Goal: Task Accomplishment & Management: Use online tool/utility

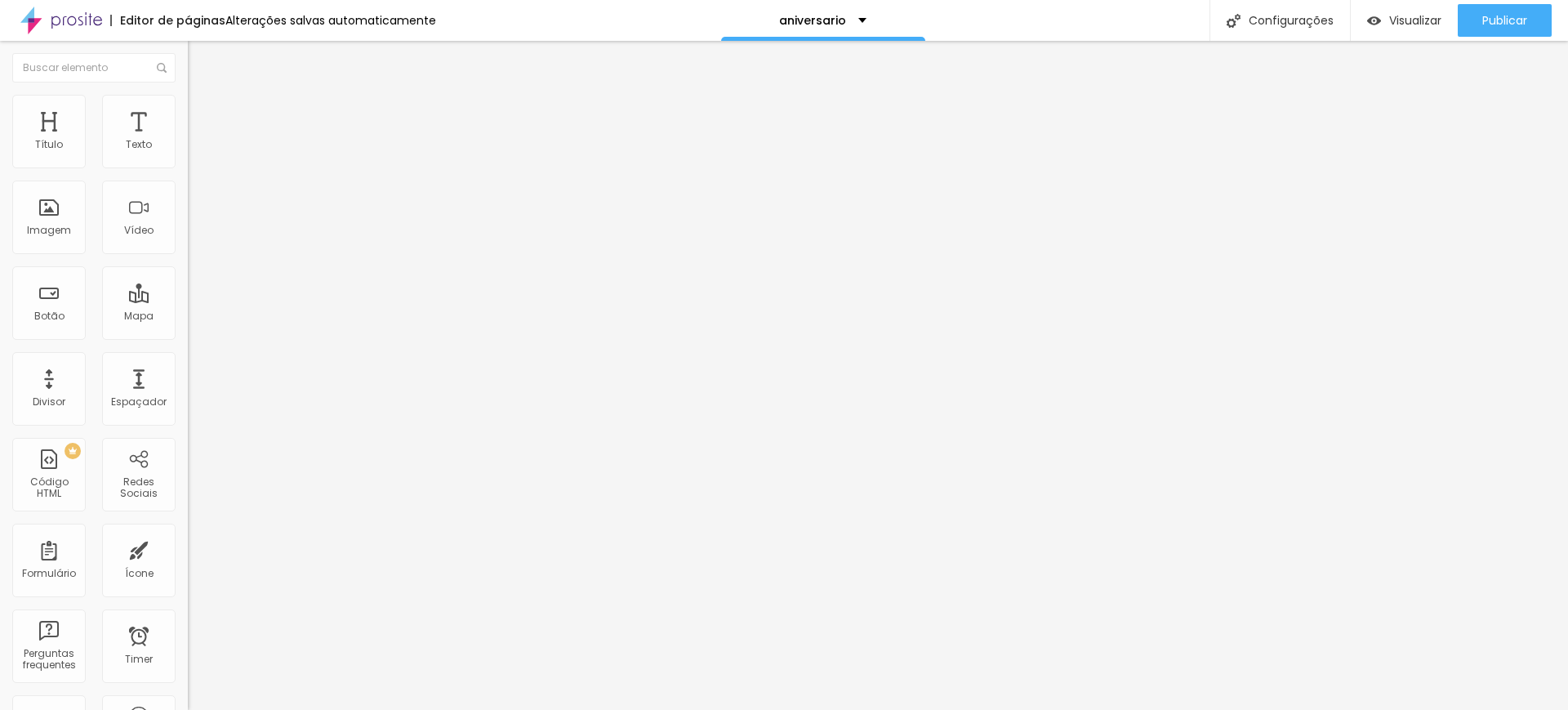
click at [187, 256] on span "1:1 Quadrado" at bounding box center [220, 248] width 65 height 14
click at [187, 275] on span "Padrão" at bounding box center [206, 268] width 37 height 14
click at [187, 300] on span "Original" at bounding box center [207, 293] width 39 height 14
click at [187, 285] on span "Quadrado" at bounding box center [213, 278] width 53 height 14
click at [187, 300] on span "Original" at bounding box center [207, 293] width 39 height 14
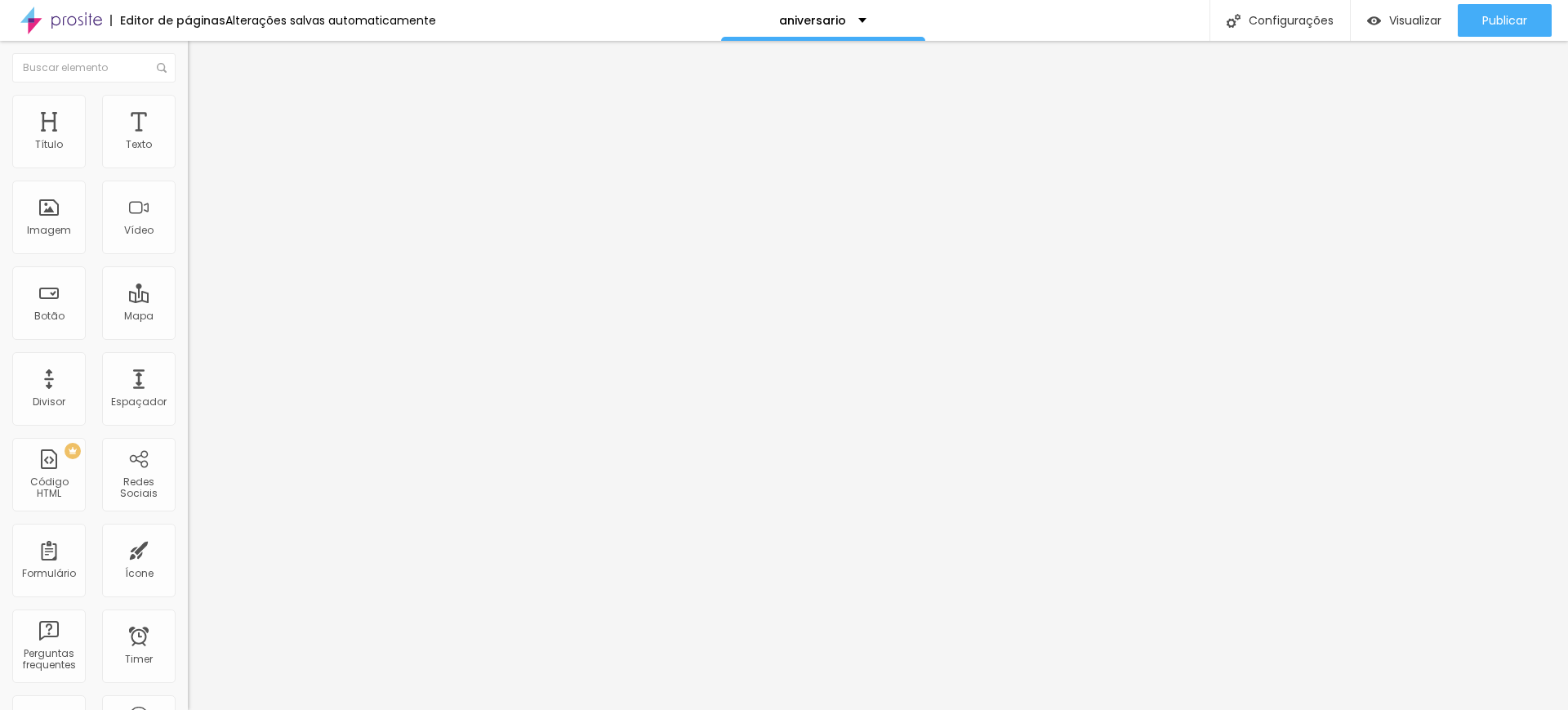
click at [187, 256] on span "1:1 Quadrado" at bounding box center [220, 248] width 65 height 14
click at [187, 300] on span "Original" at bounding box center [207, 293] width 39 height 14
click at [196, 150] on icon "button" at bounding box center [199, 147] width 6 height 6
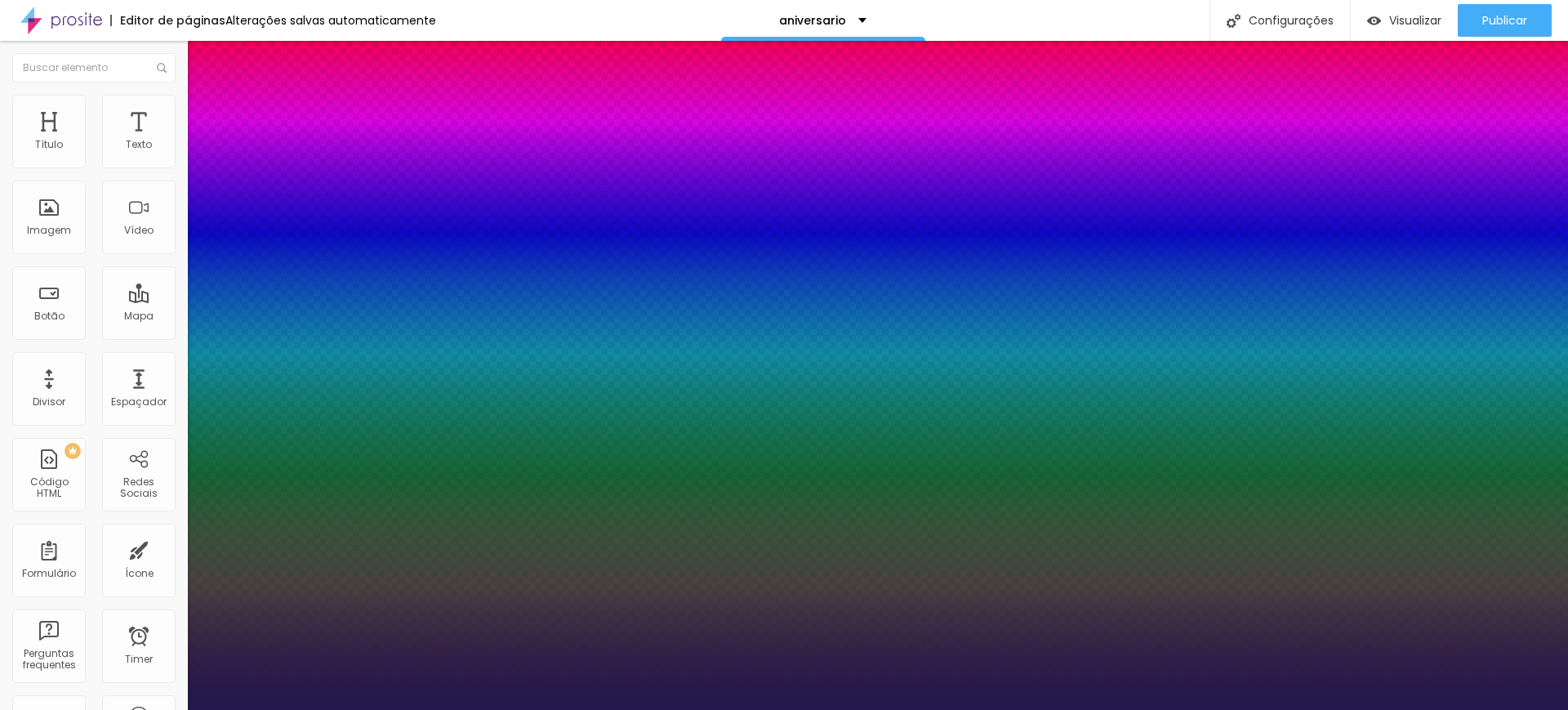
type input "1"
drag, startPoint x: 339, startPoint y: 425, endPoint x: 399, endPoint y: 432, distance: 60.4
click at [399, 432] on body "Editor de páginas Alterações salvas automaticamente aniversario Configurações C…" at bounding box center [784, 355] width 1568 height 710
type input "#FF"
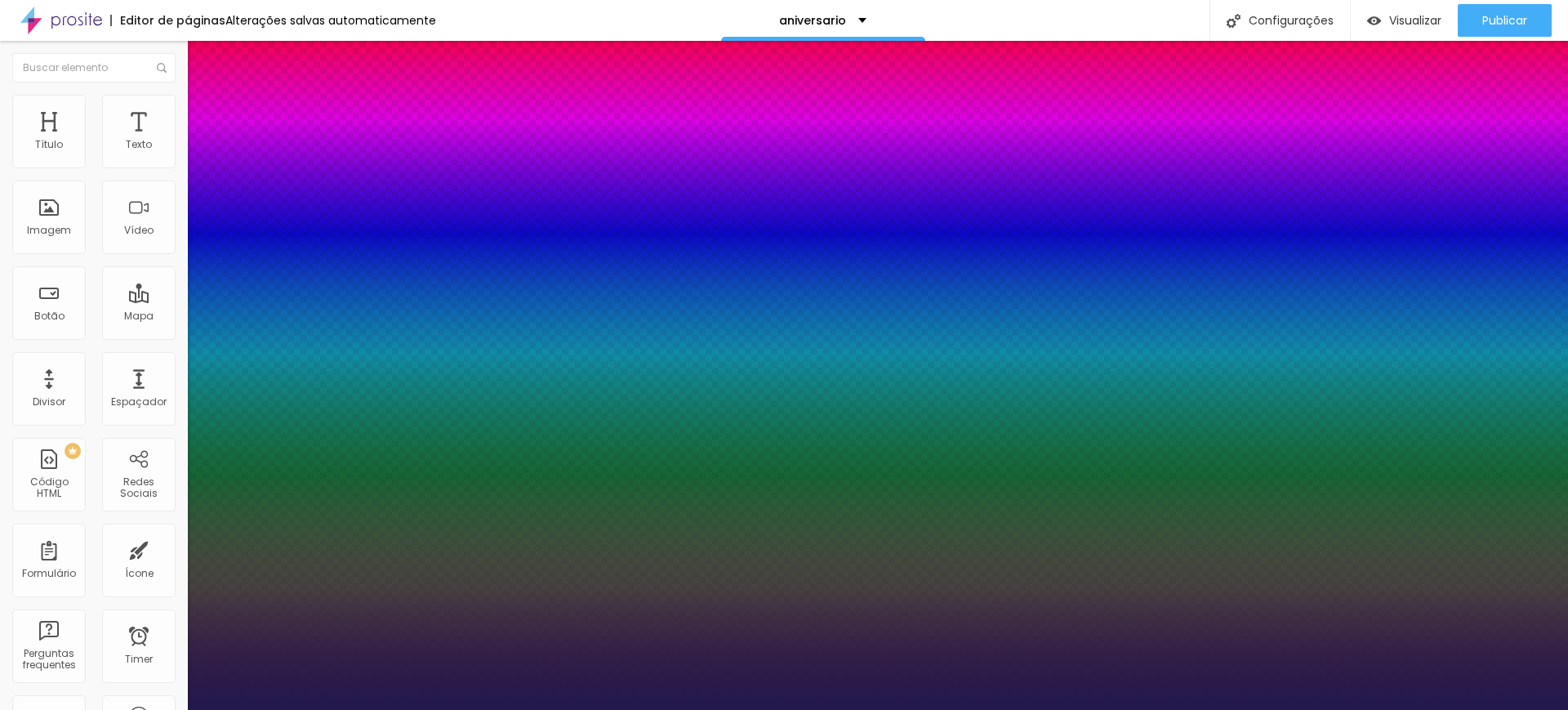
type input "1"
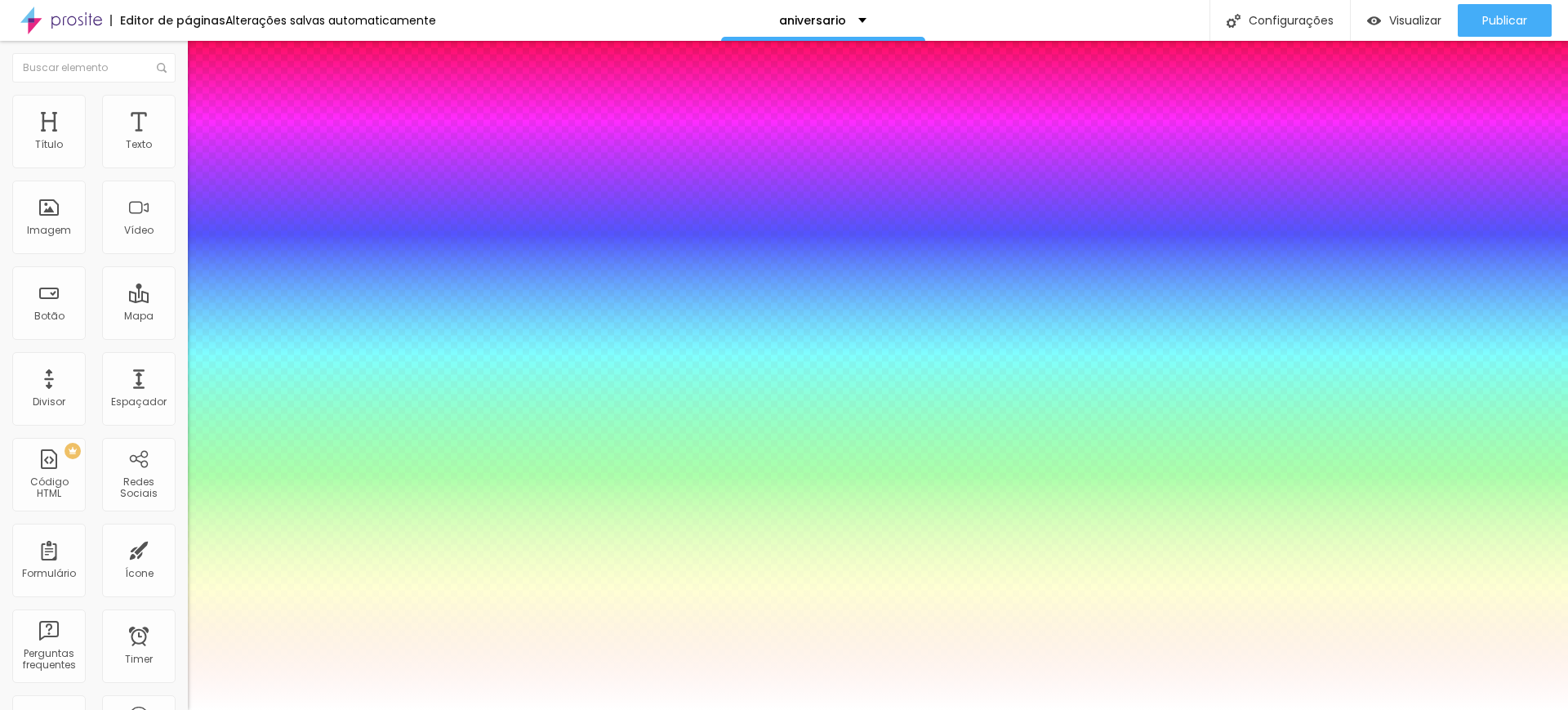
type input "#FFFF"
type input "1"
type input "#FFFFF"
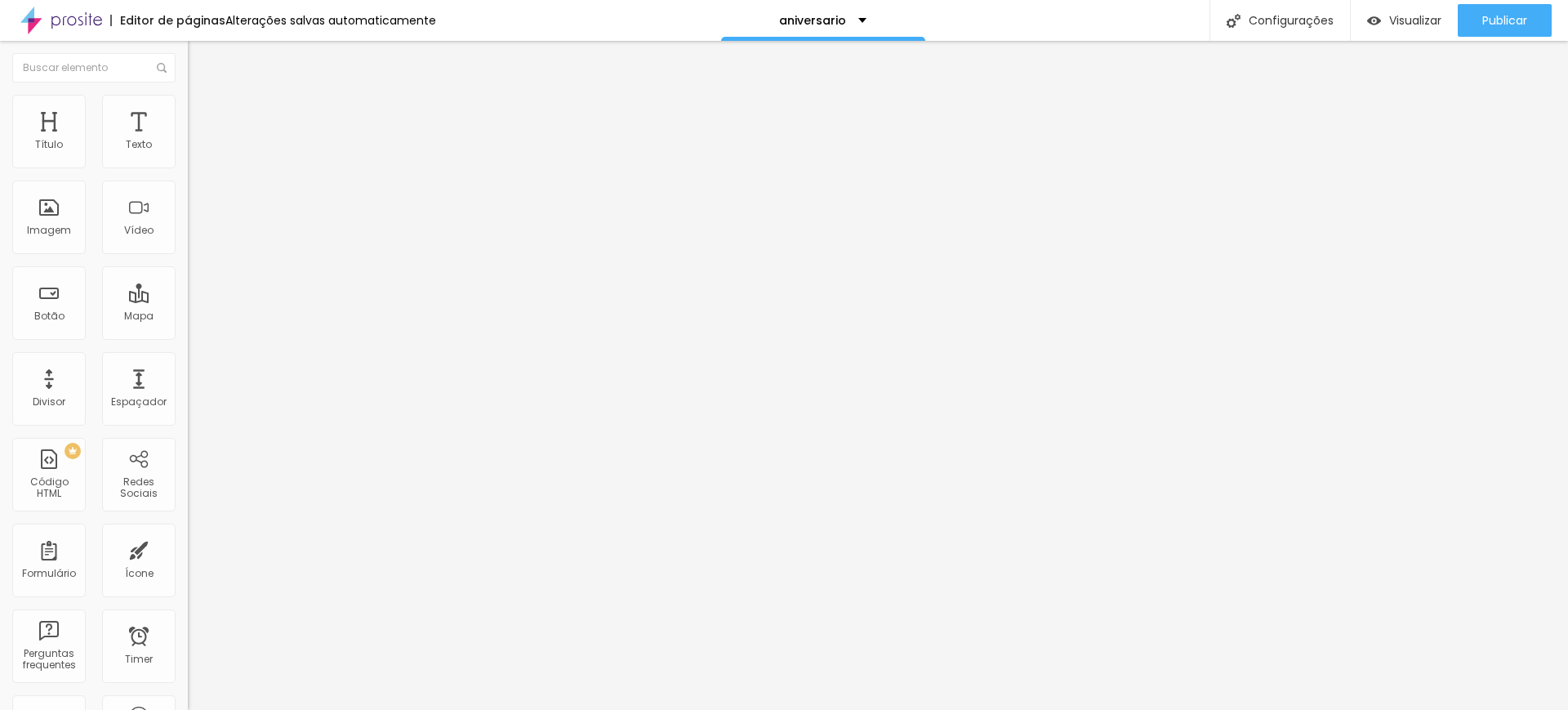
click at [187, 102] on ul "Conteúdo Estilo Avançado" at bounding box center [281, 102] width 187 height 49
click at [187, 102] on img at bounding box center [195, 102] width 15 height 15
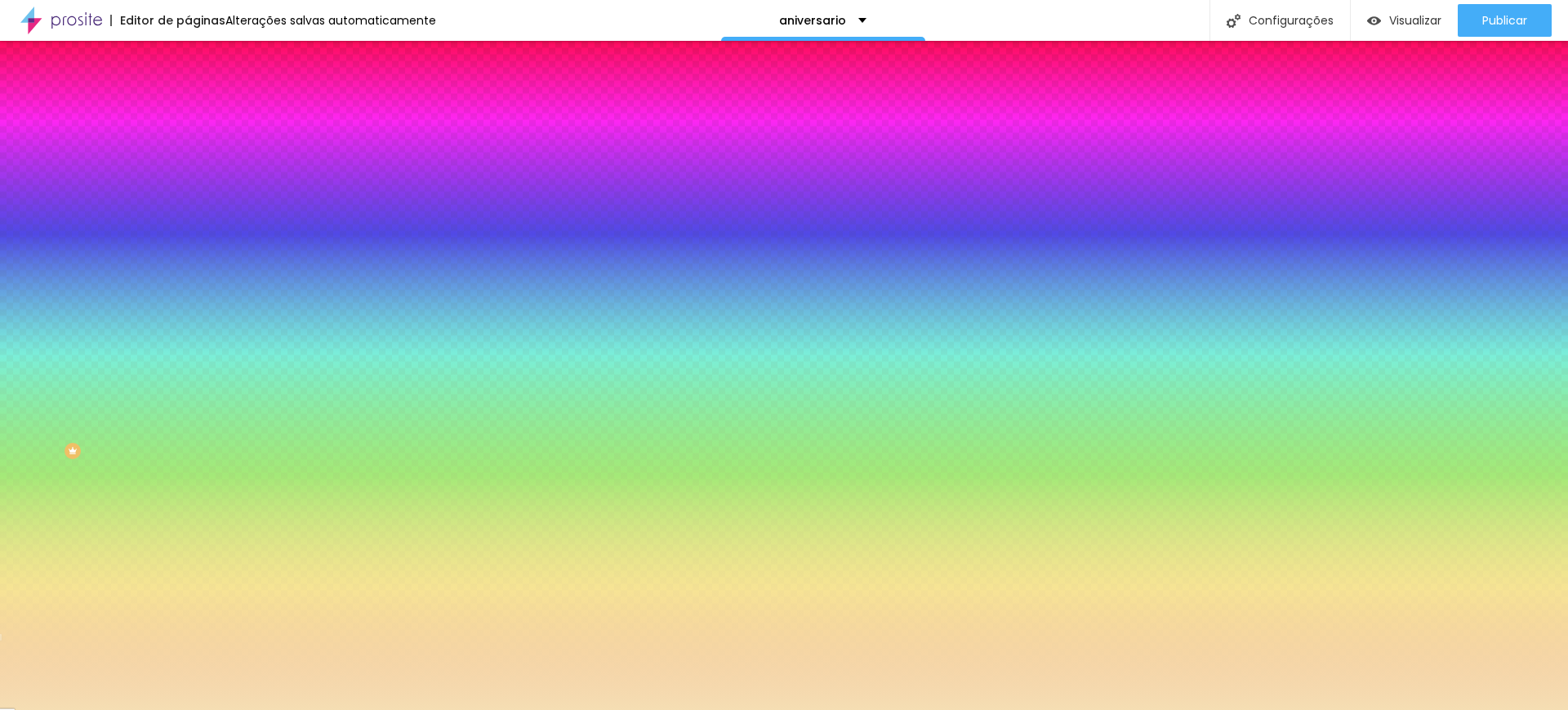
click at [187, 238] on input "#F5DEB3" at bounding box center [285, 231] width 196 height 17
drag, startPoint x: 135, startPoint y: 290, endPoint x: 172, endPoint y: 293, distance: 37.1
click at [187, 238] on input "#F5DEB3" at bounding box center [285, 231] width 196 height 17
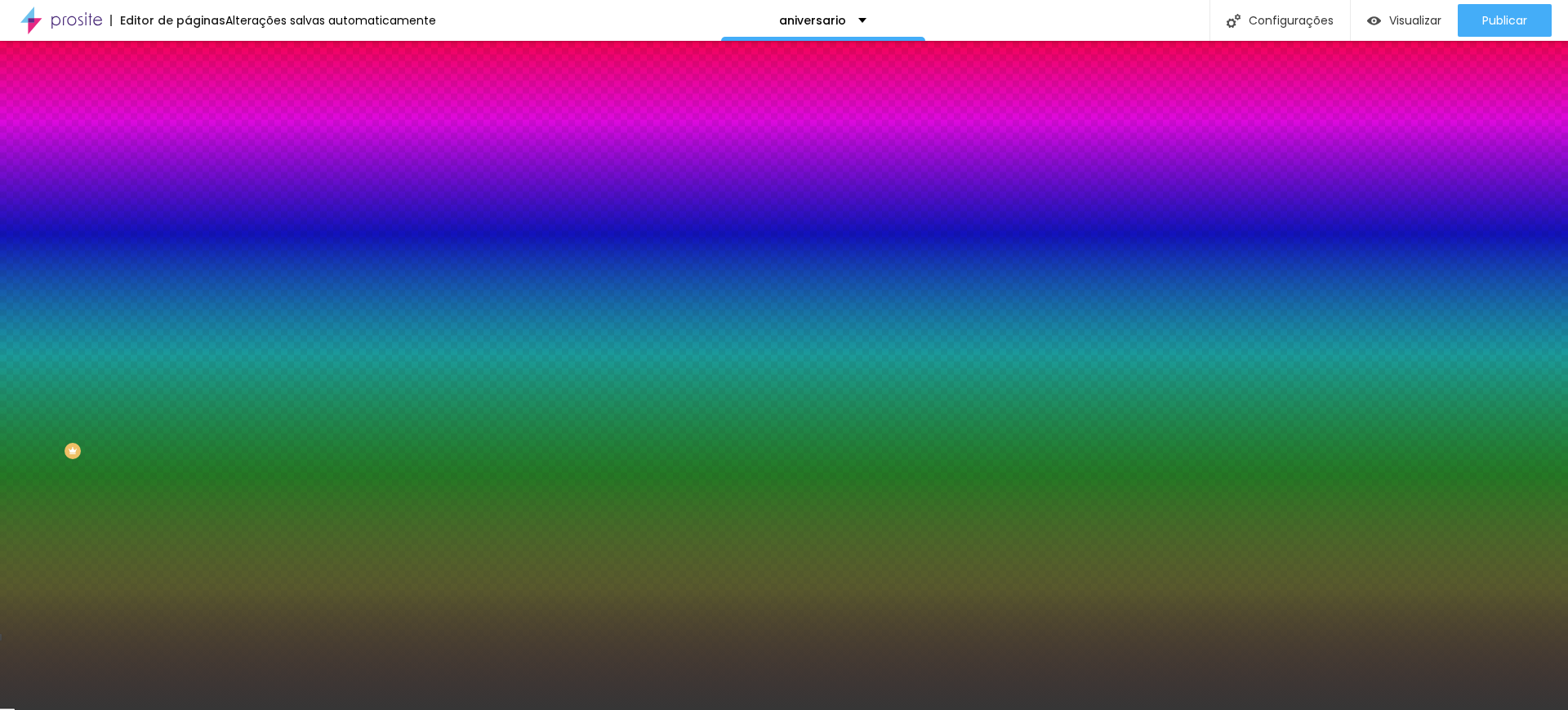
drag, startPoint x: 137, startPoint y: 296, endPoint x: 181, endPoint y: 300, distance: 44.2
click at [187, 300] on div "Imagem de fundo Adicionar imagem Efeito da Imagem Nenhum Nenhum Parallax Cor de…" at bounding box center [281, 233] width 187 height 211
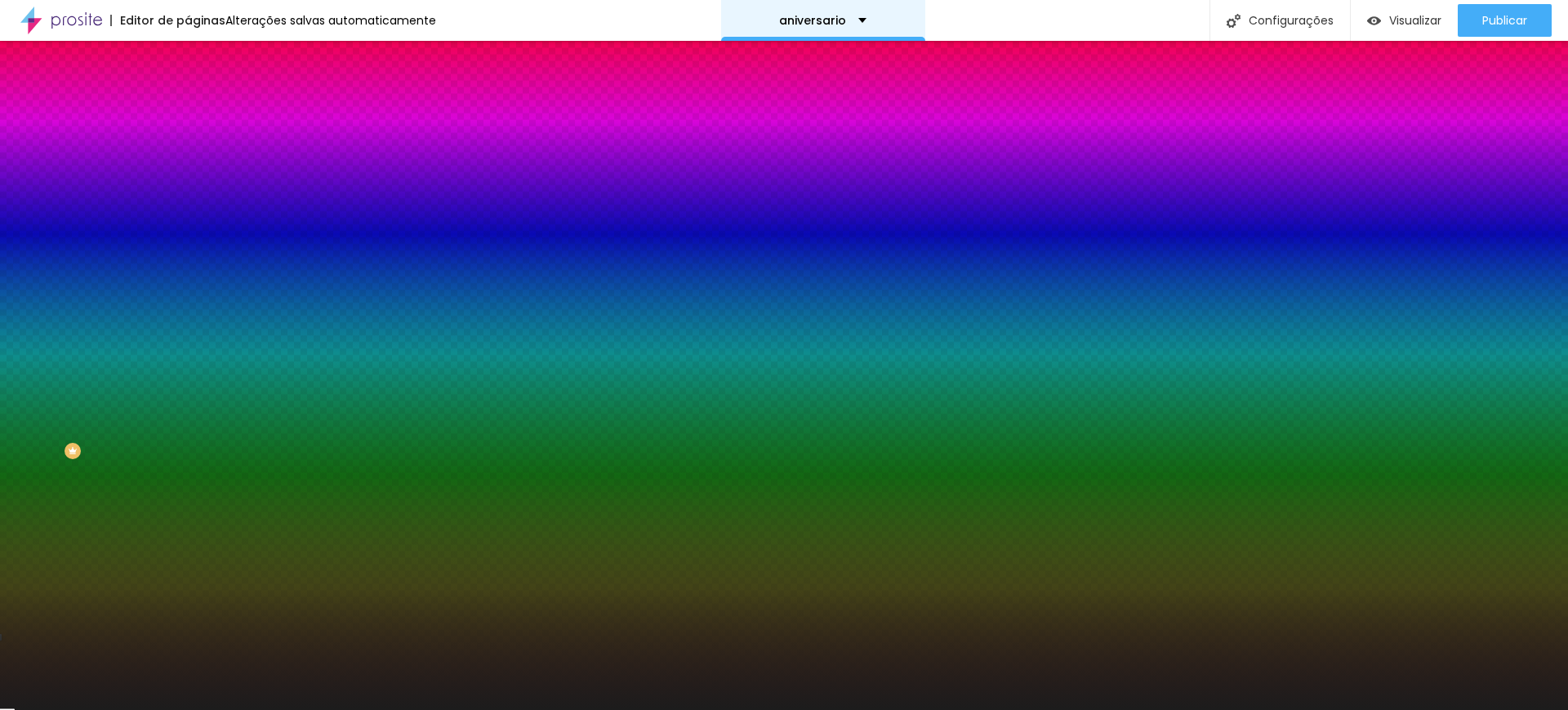
type input "#1C1C1C"
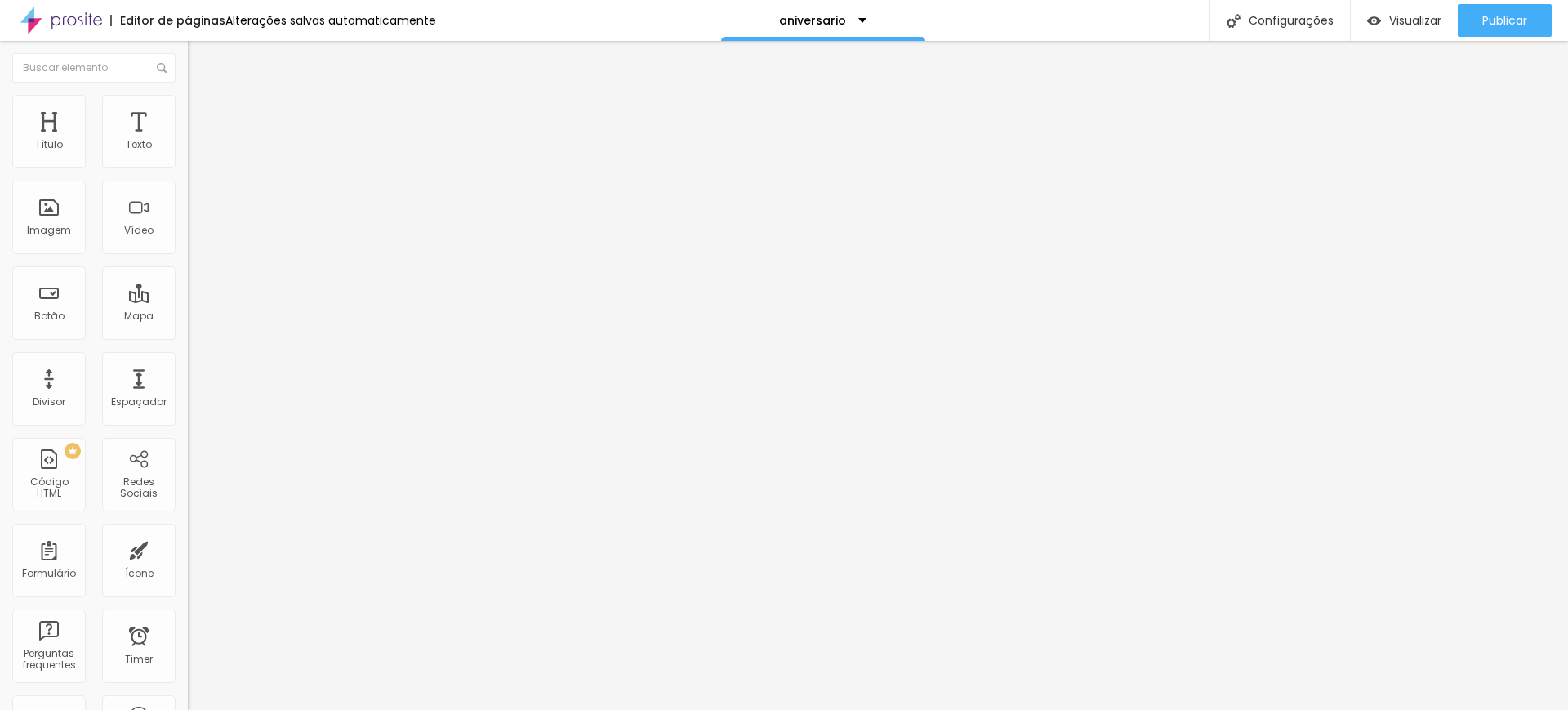
click at [187, 95] on li "Estilo" at bounding box center [281, 103] width 187 height 17
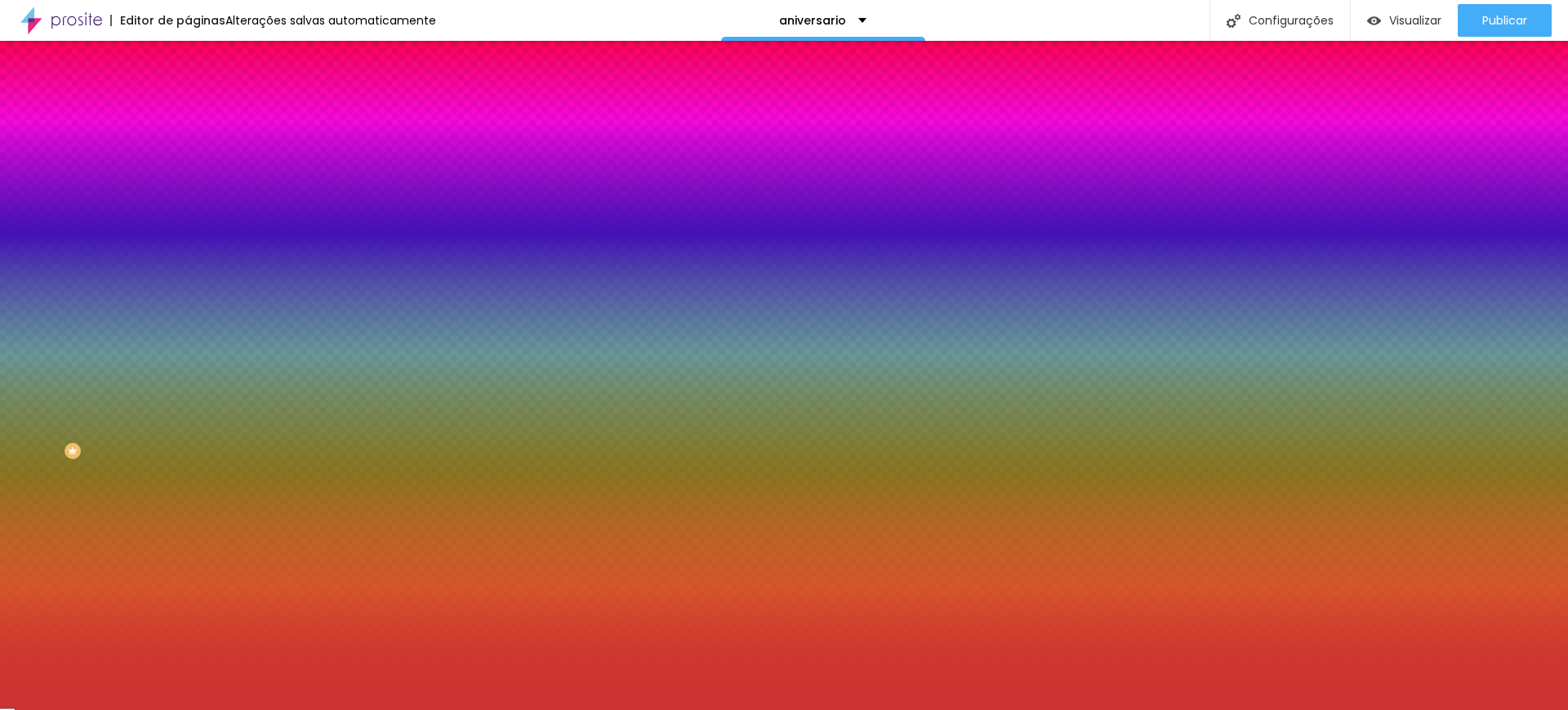
drag, startPoint x: 134, startPoint y: 297, endPoint x: 185, endPoint y: 302, distance: 51.2
click at [187, 302] on div "Imagem de fundo Adicionar imagem Efeito da Imagem Nenhum Nenhum Parallax Cor de…" at bounding box center [281, 233] width 187 height 211
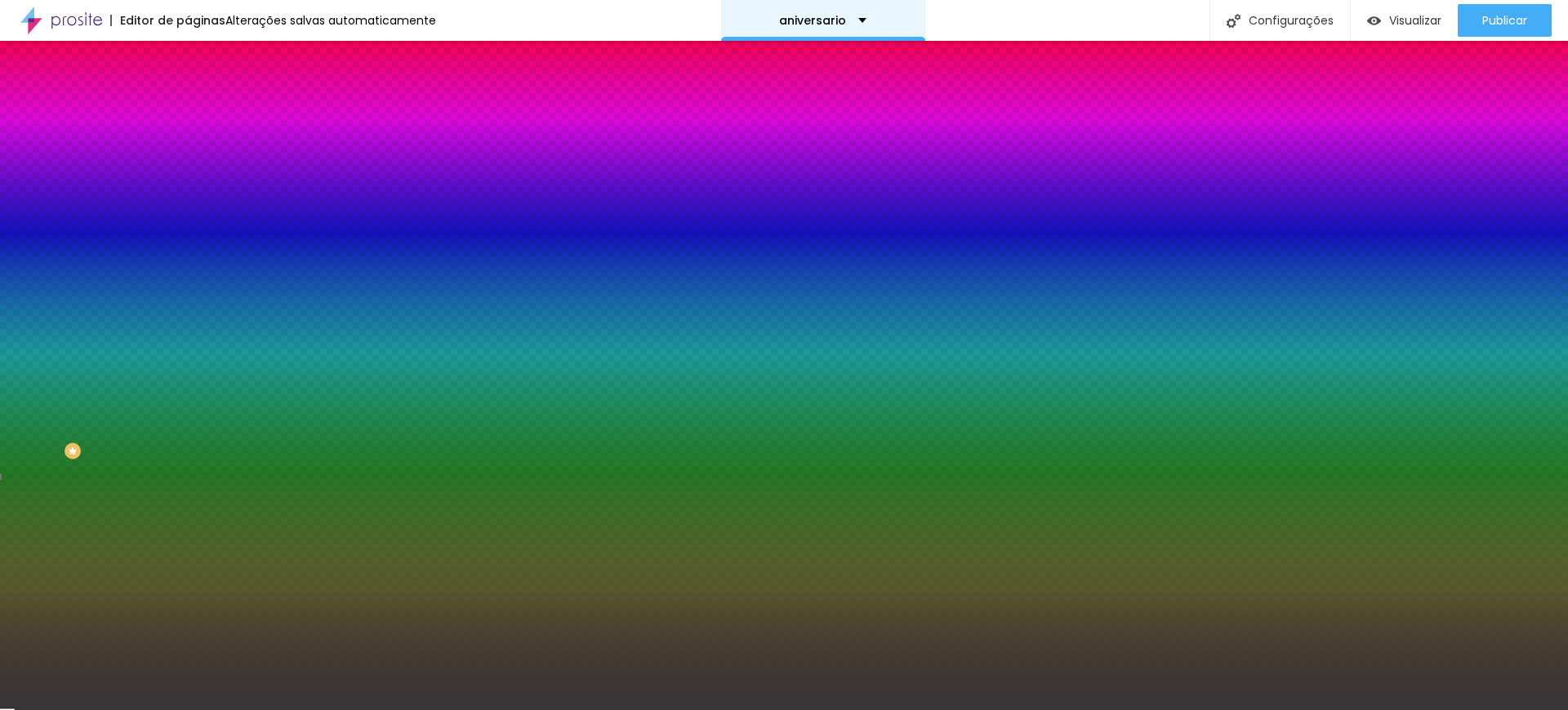
type input "#363636"
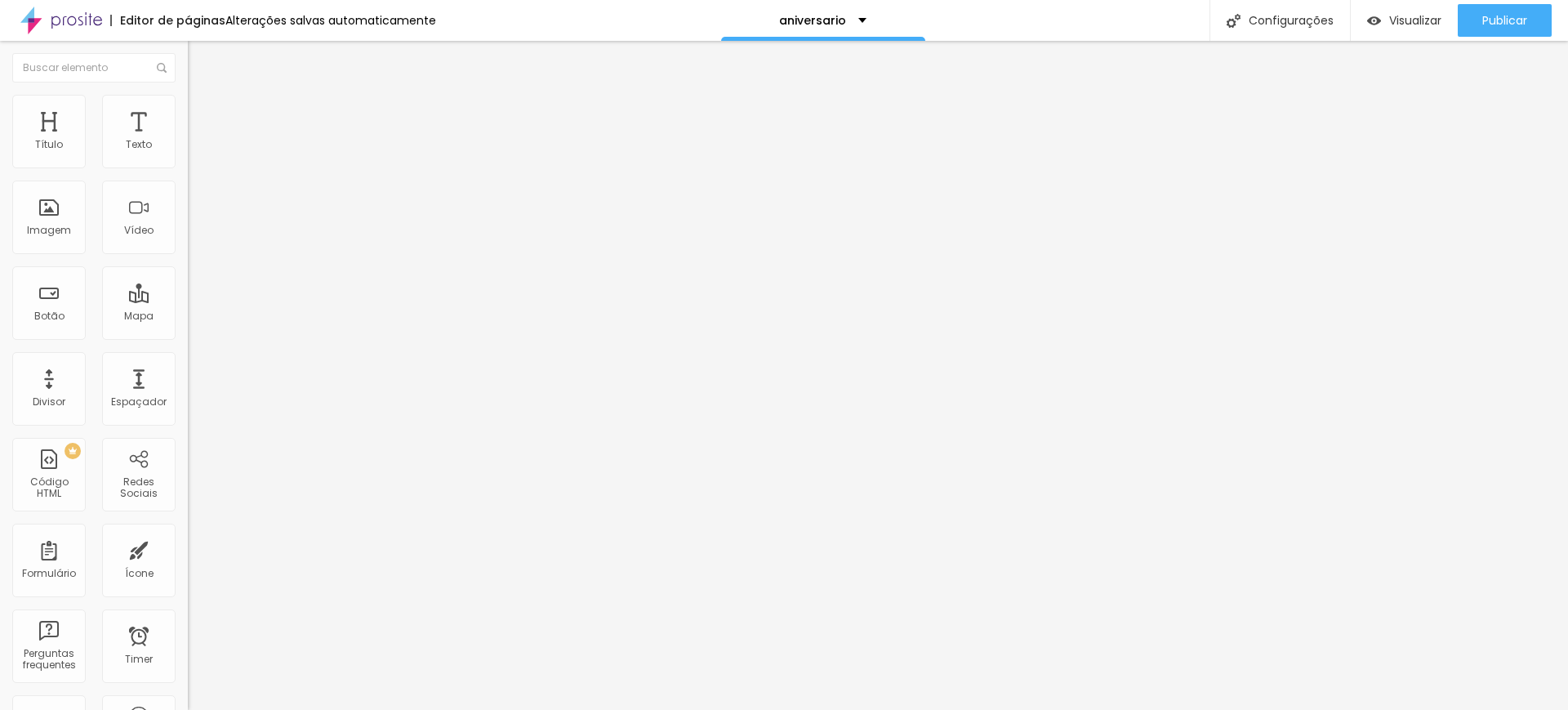
click at [187, 106] on li "Estilo" at bounding box center [281, 103] width 187 height 17
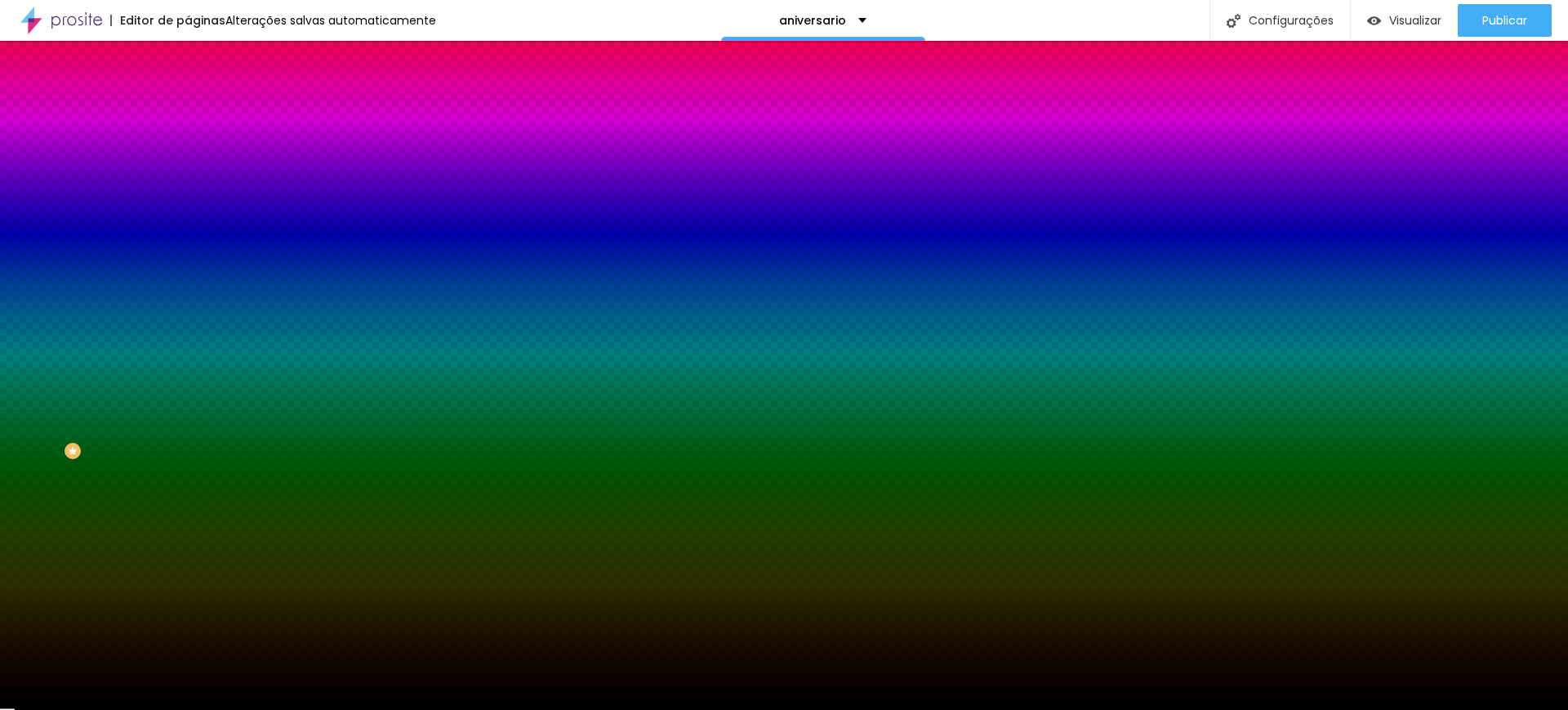
drag, startPoint x: 176, startPoint y: 293, endPoint x: 126, endPoint y: 293, distance: 50.0
click at [187, 293] on div "Imagem de fundo Adicionar imagem Efeito da Imagem Nenhum Nenhum Parallax Cor de…" at bounding box center [281, 233] width 187 height 211
click at [187, 238] on input "#000000" at bounding box center [285, 231] width 196 height 17
drag, startPoint x: 138, startPoint y: 293, endPoint x: 173, endPoint y: 295, distance: 35.1
click at [187, 238] on input "#000000" at bounding box center [285, 231] width 196 height 17
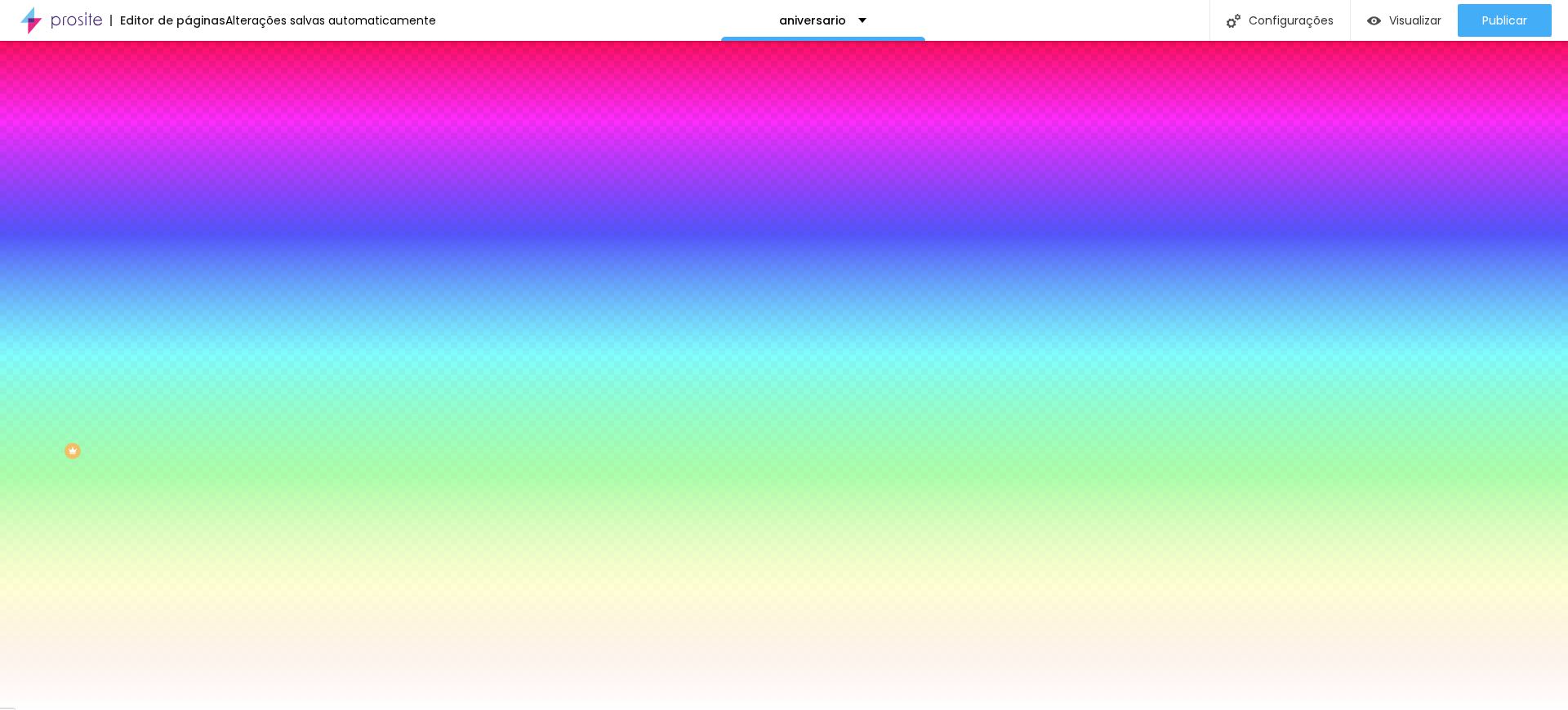
type input "#FFFFFF"
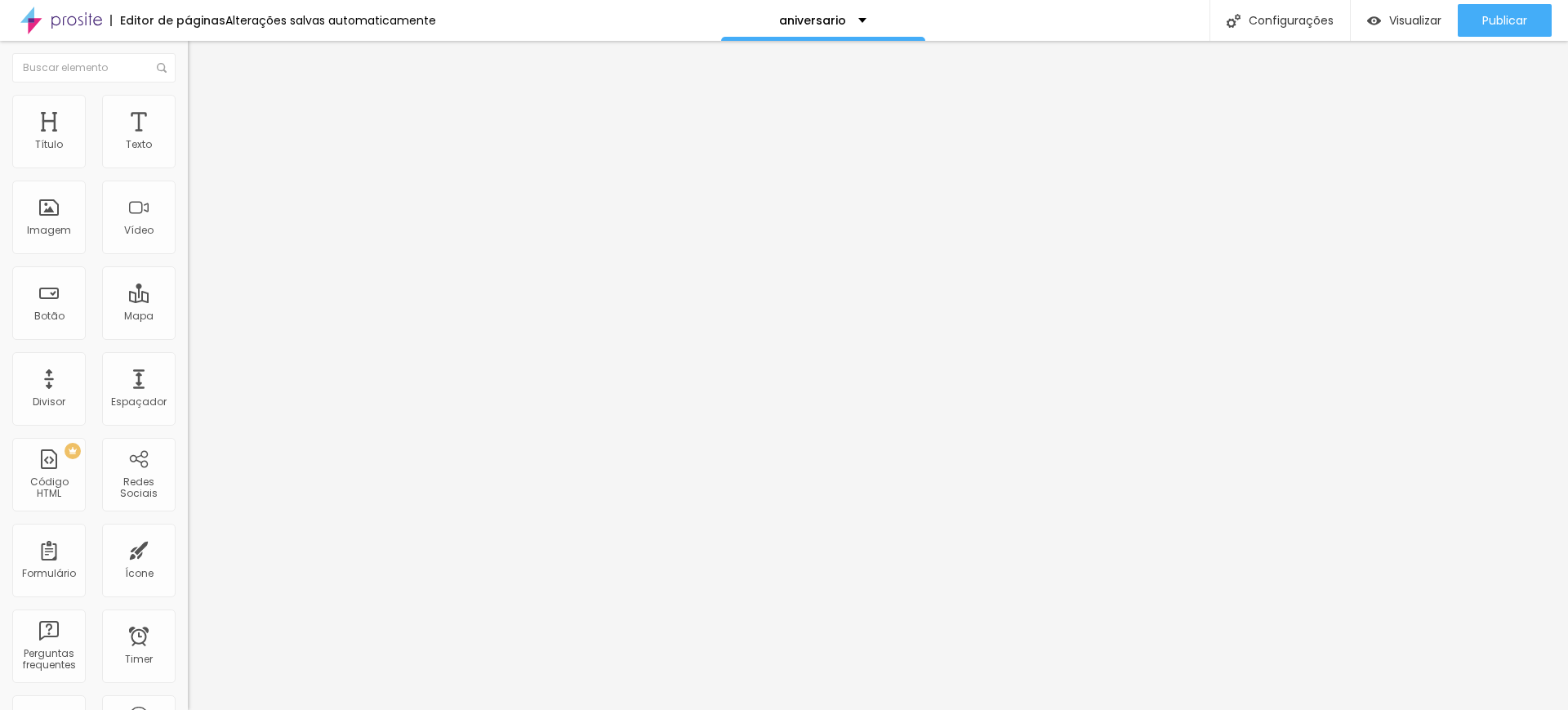
click at [202, 109] on span "Estilo" at bounding box center [214, 105] width 25 height 14
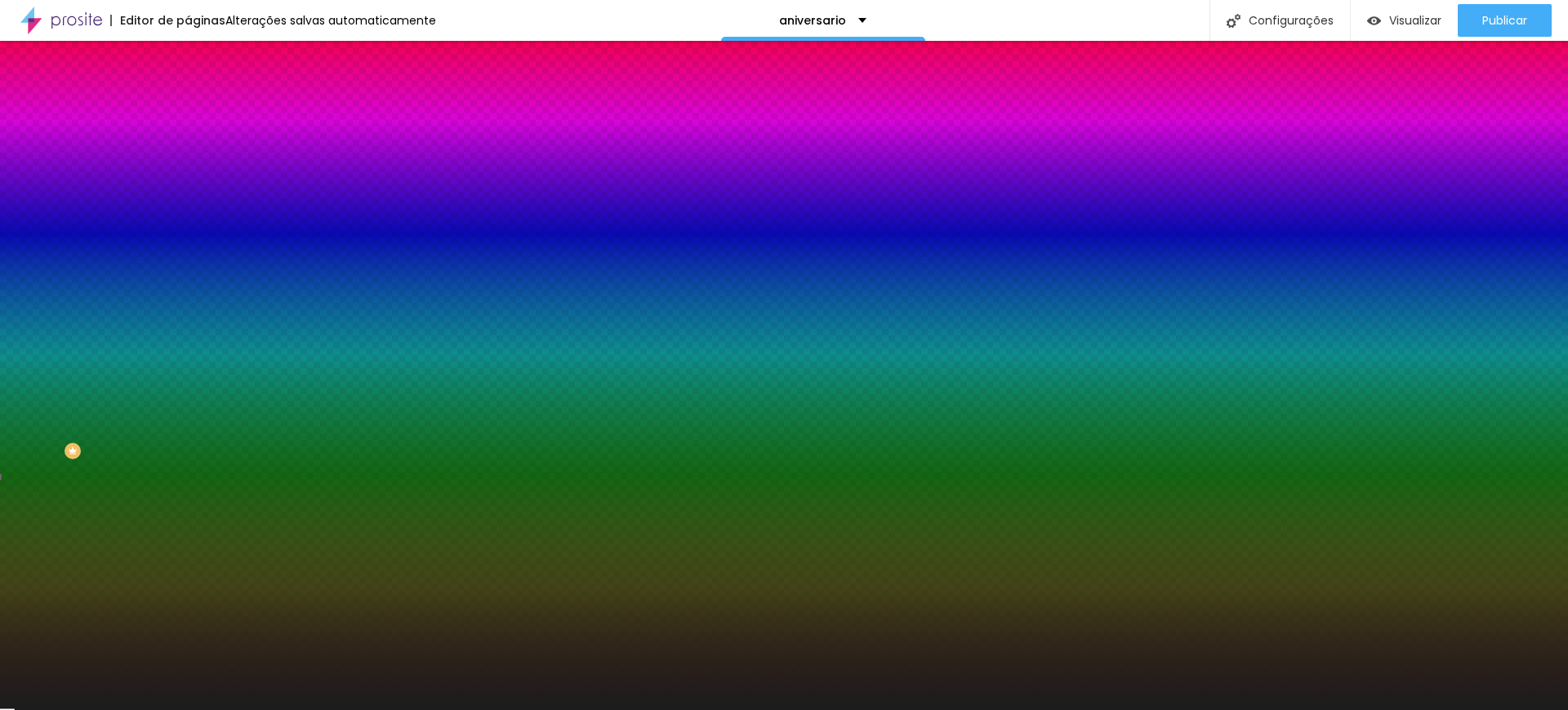
type input "#1C1C1C"
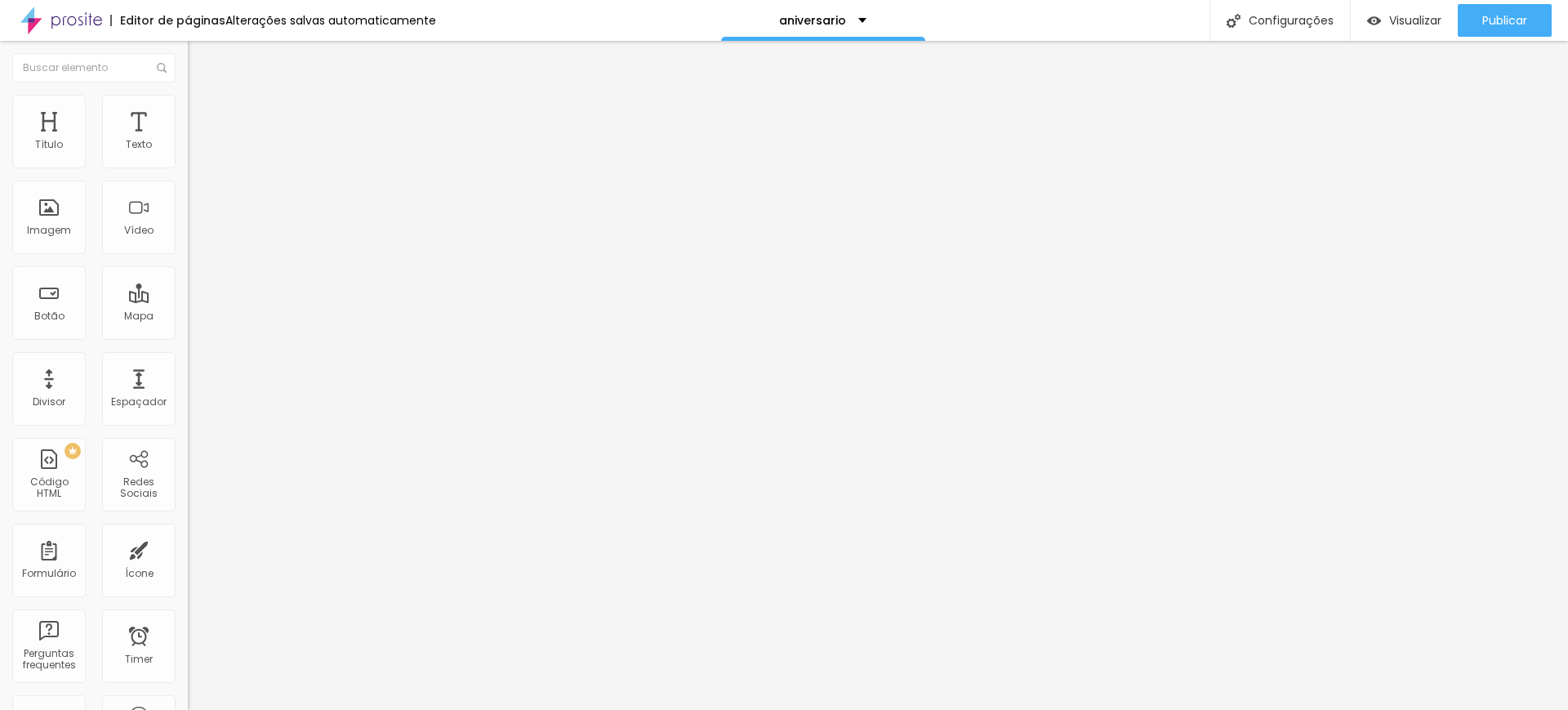
click at [187, 102] on img at bounding box center [195, 102] width 15 height 15
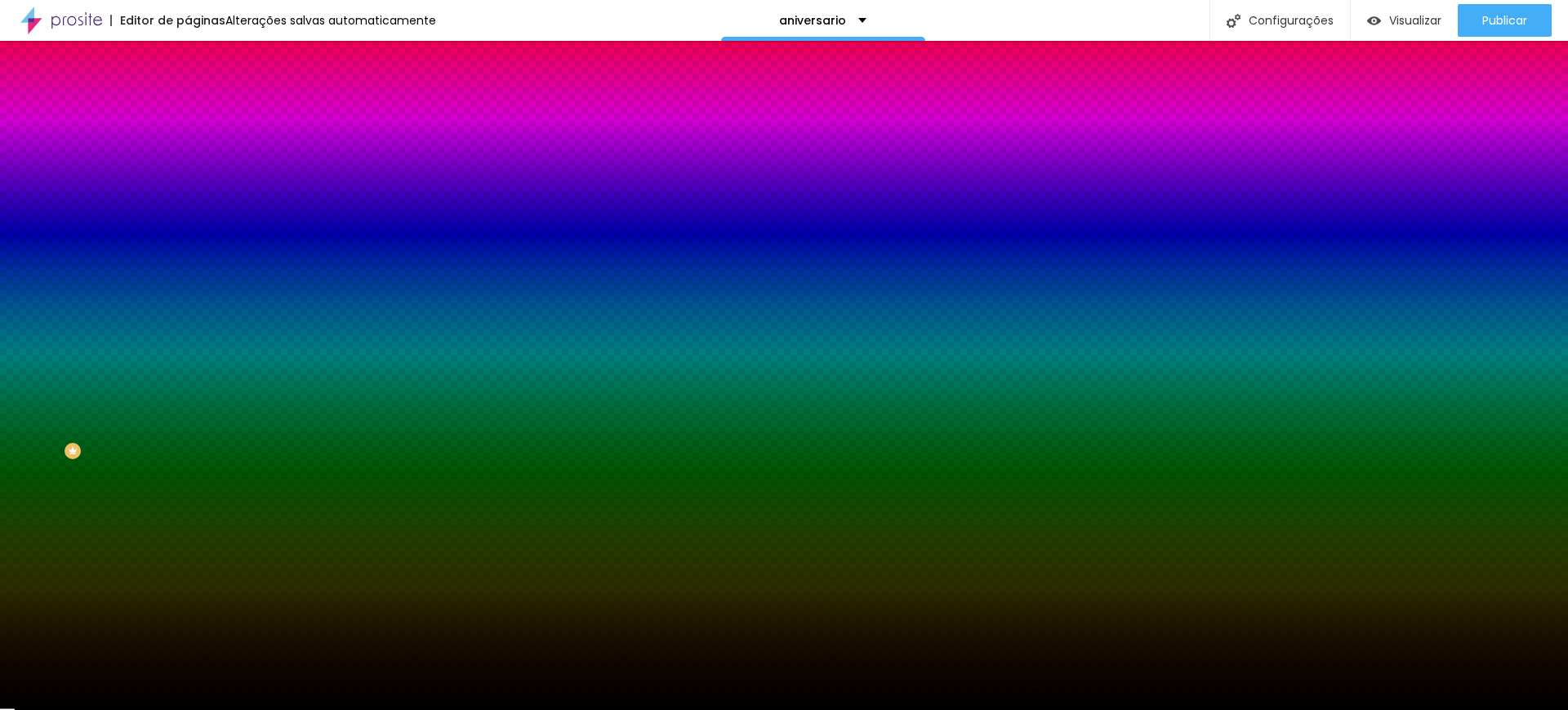
type input "#000000"
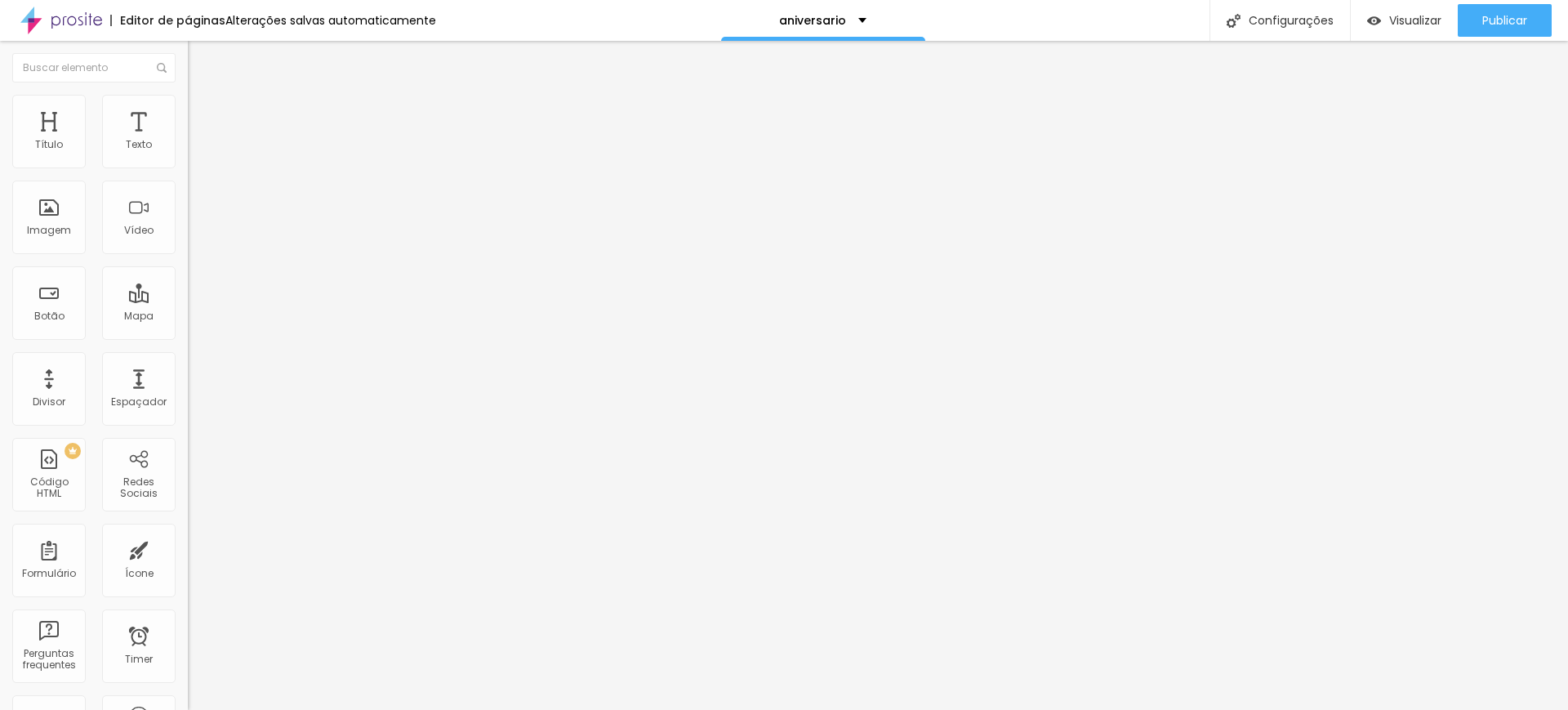
click at [187, 104] on img at bounding box center [195, 102] width 15 height 15
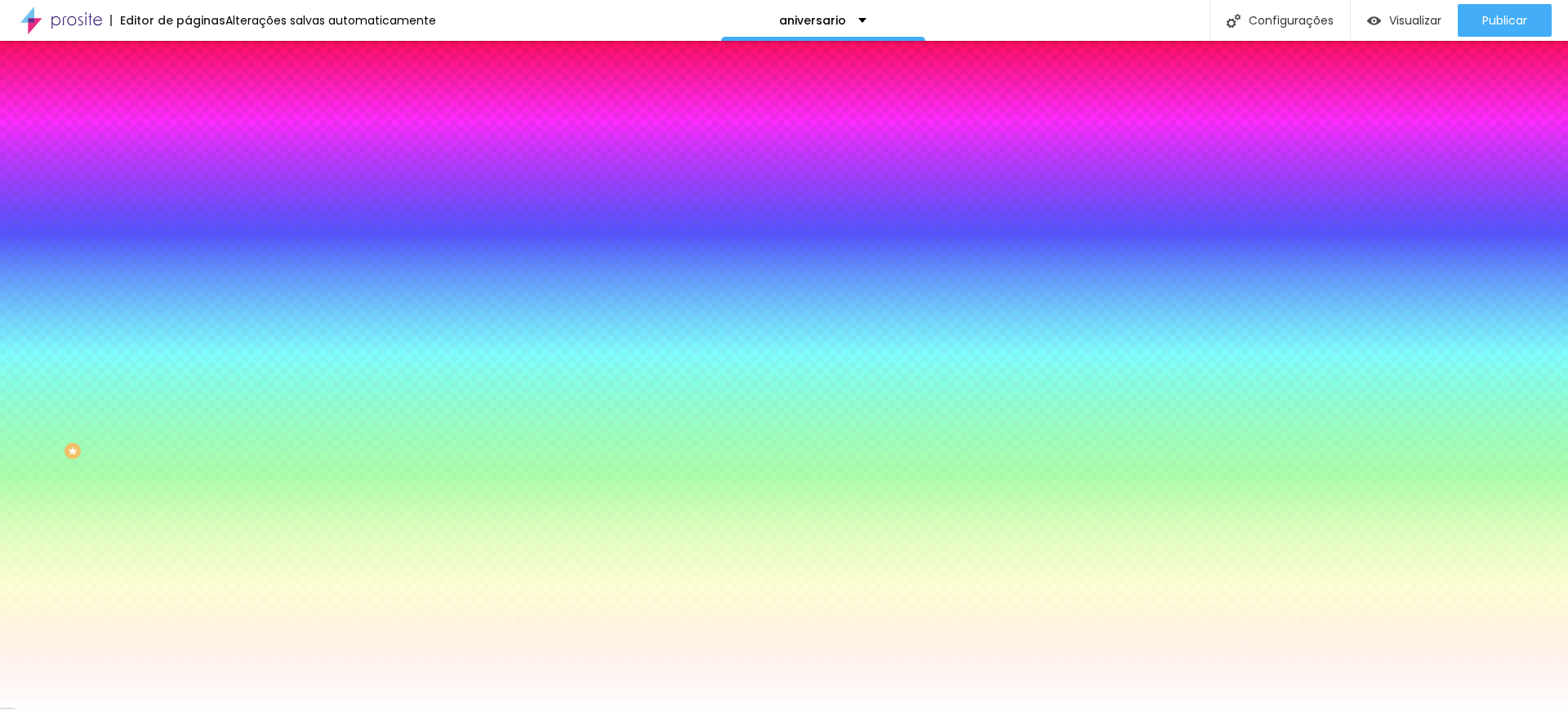
type input "#FFFFFF"
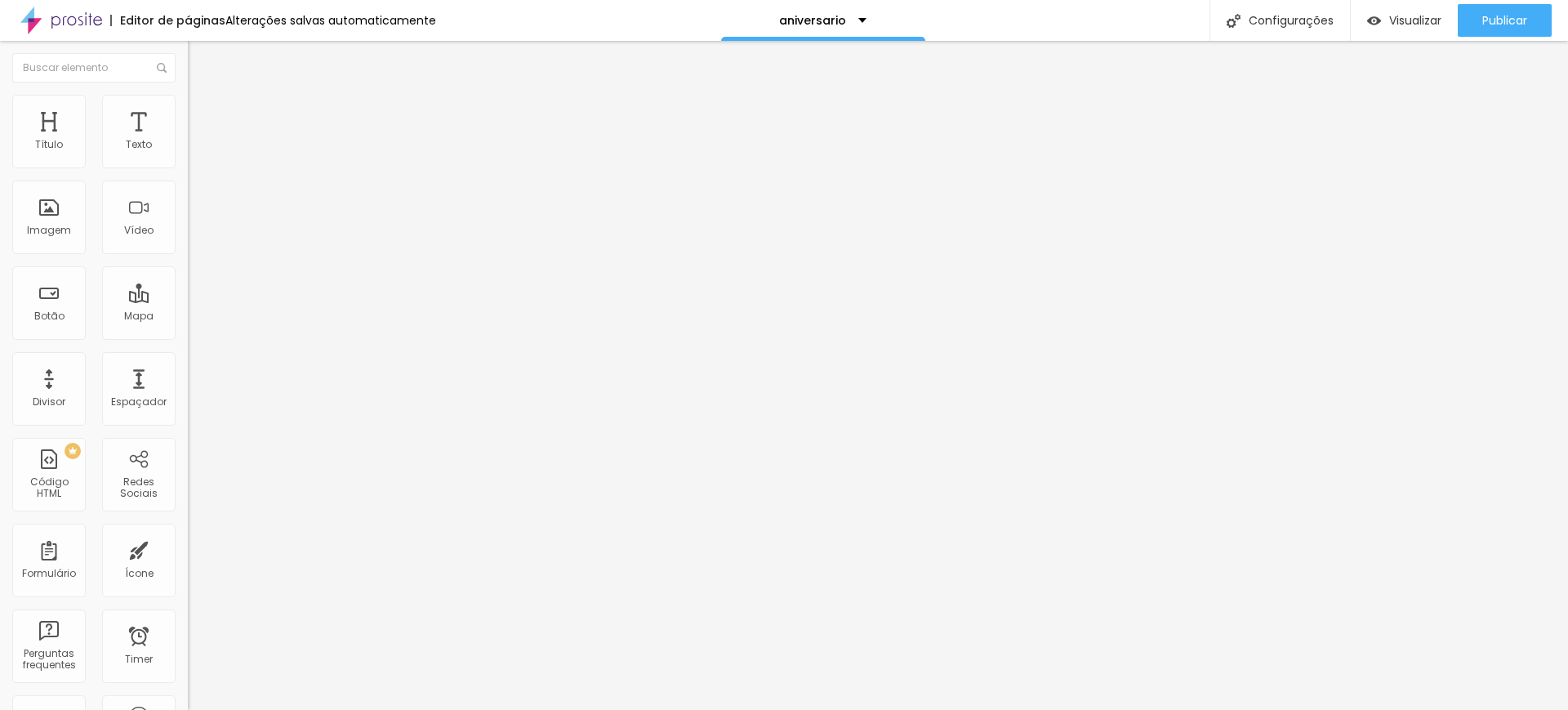
click at [187, 103] on img at bounding box center [195, 102] width 15 height 15
drag, startPoint x: 159, startPoint y: 250, endPoint x: 94, endPoint y: 105, distance: 158.9
click at [187, 105] on li "Estilo" at bounding box center [281, 103] width 187 height 17
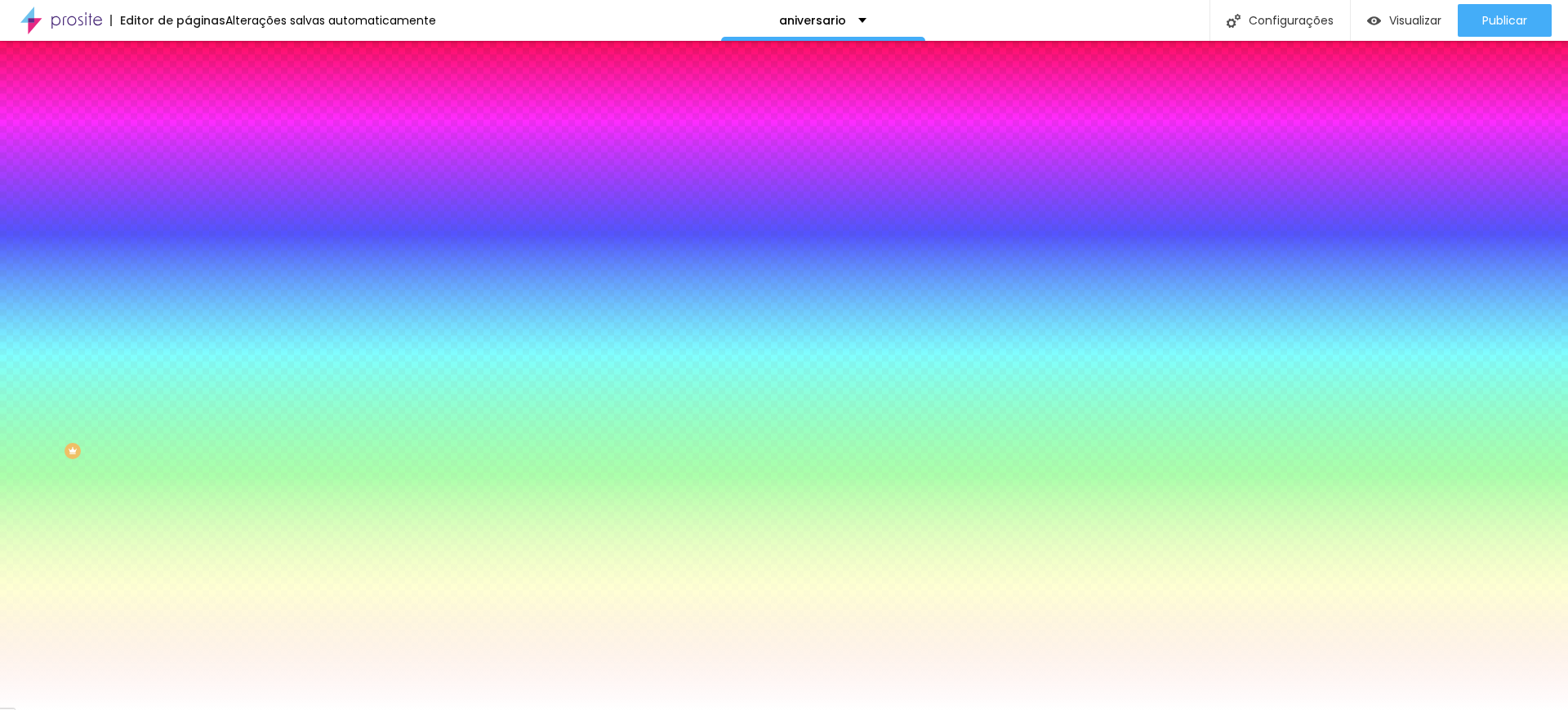
click at [282, 709] on div at bounding box center [784, 719] width 1568 height 0
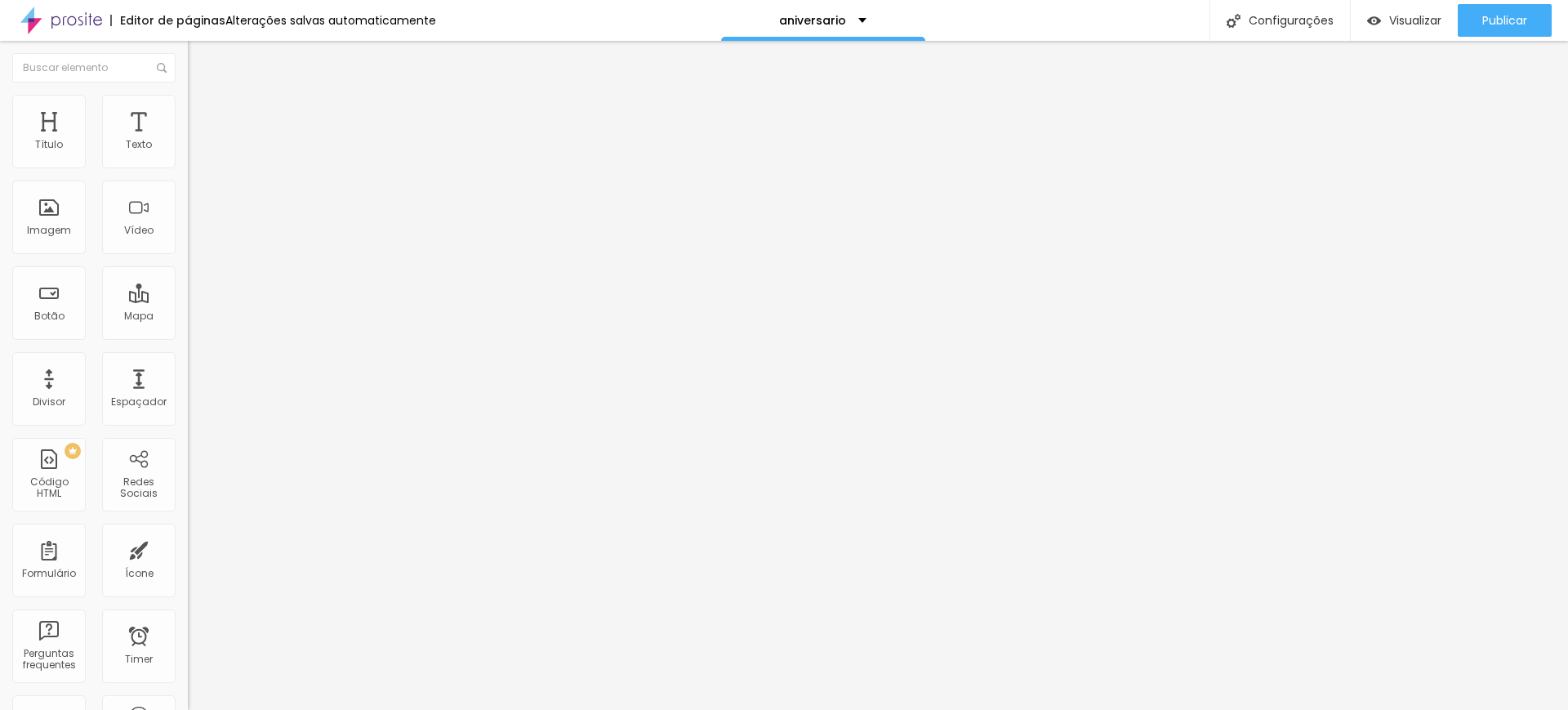
click at [187, 256] on span "4:3 Padrão" at bounding box center [214, 248] width 54 height 14
click at [187, 300] on span "Original" at bounding box center [207, 293] width 39 height 14
click at [285, 709] on div at bounding box center [784, 719] width 1568 height 0
click at [187, 256] on span "4:3 Padrão" at bounding box center [214, 248] width 54 height 14
click at [187, 299] on div "Original" at bounding box center [281, 294] width 187 height 10
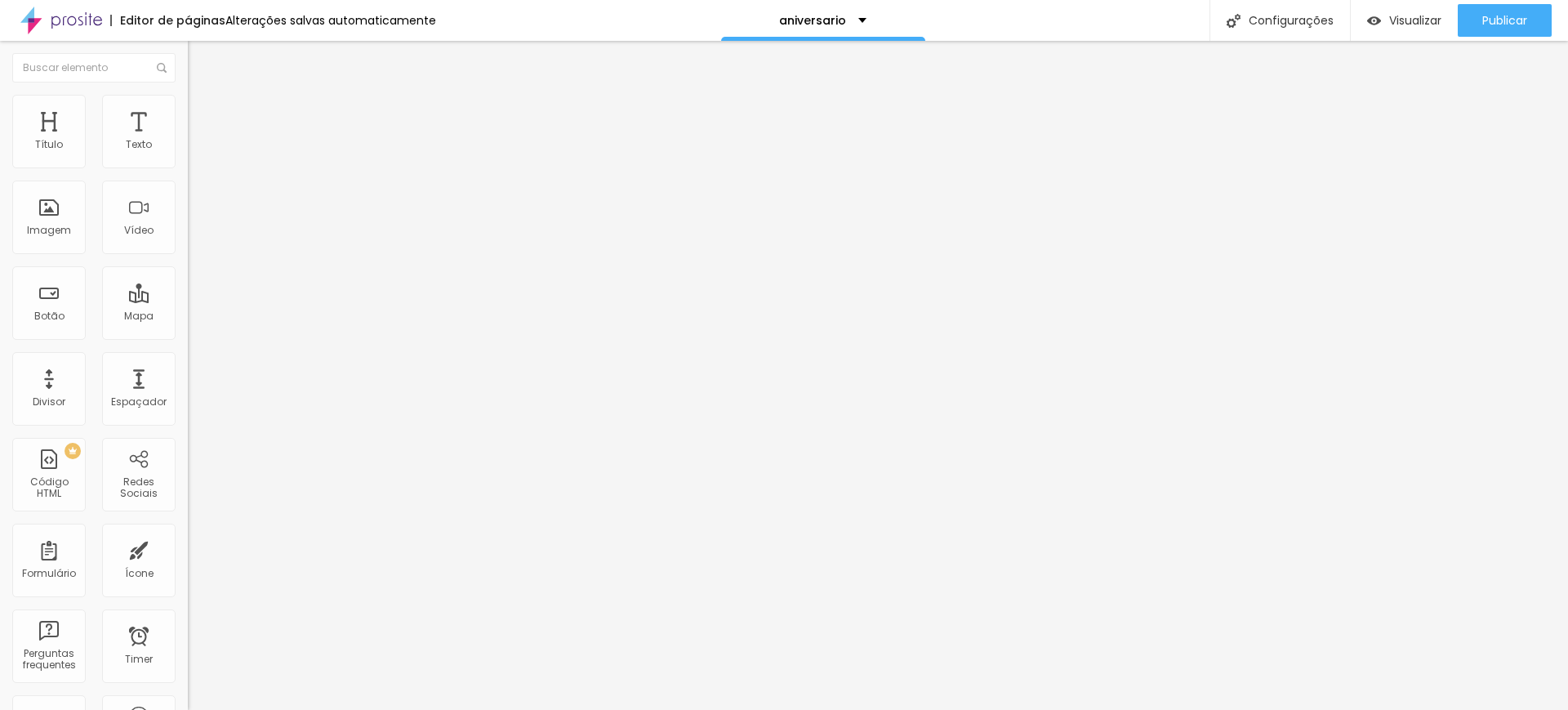
click at [201, 300] on span "Original" at bounding box center [221, 293] width 39 height 14
click at [187, 285] on span "Quadrado" at bounding box center [213, 278] width 53 height 14
click at [187, 300] on span "Original" at bounding box center [207, 293] width 39 height 14
click at [187, 256] on span "4:3 Padrão" at bounding box center [214, 248] width 54 height 14
click at [187, 300] on span "Original" at bounding box center [207, 293] width 39 height 14
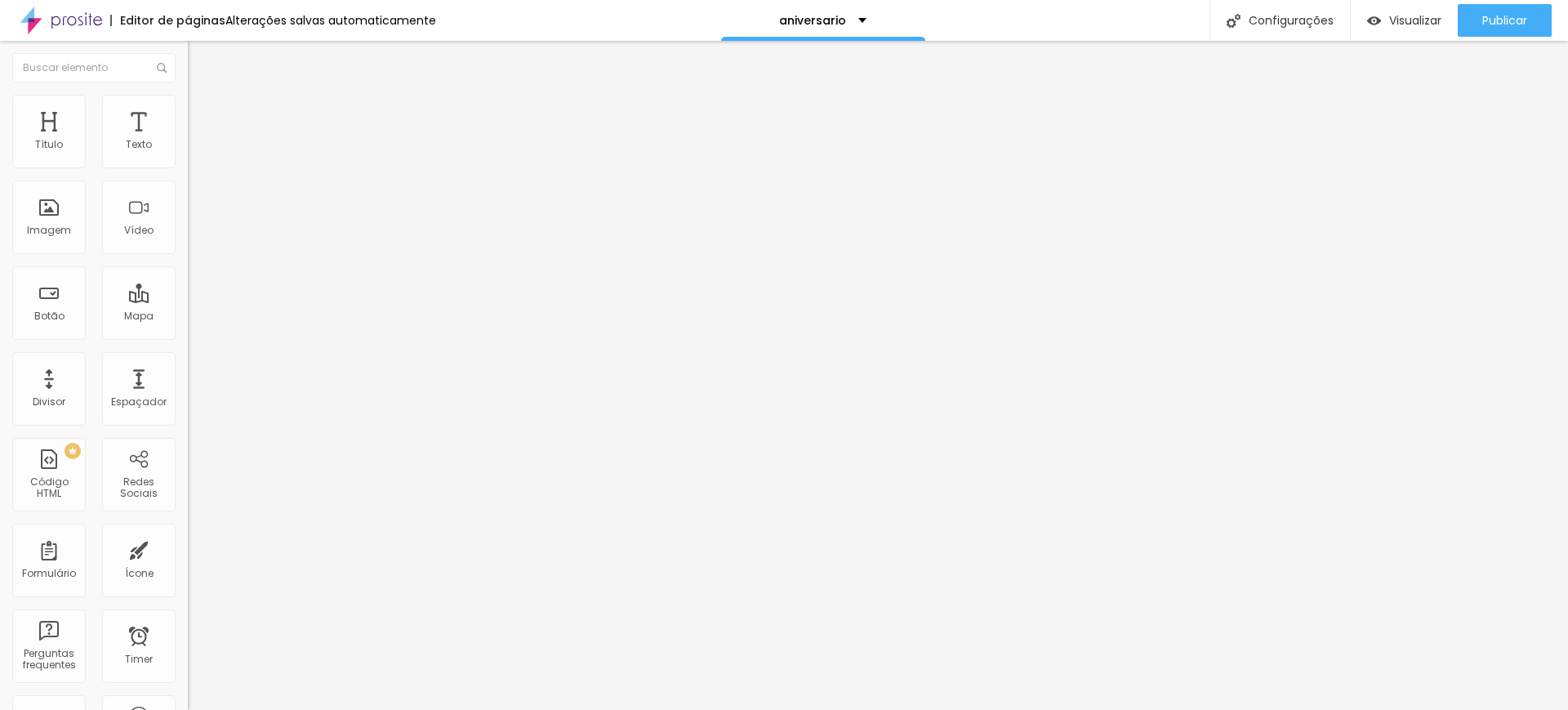
click at [187, 107] on li "Estilo" at bounding box center [281, 103] width 187 height 17
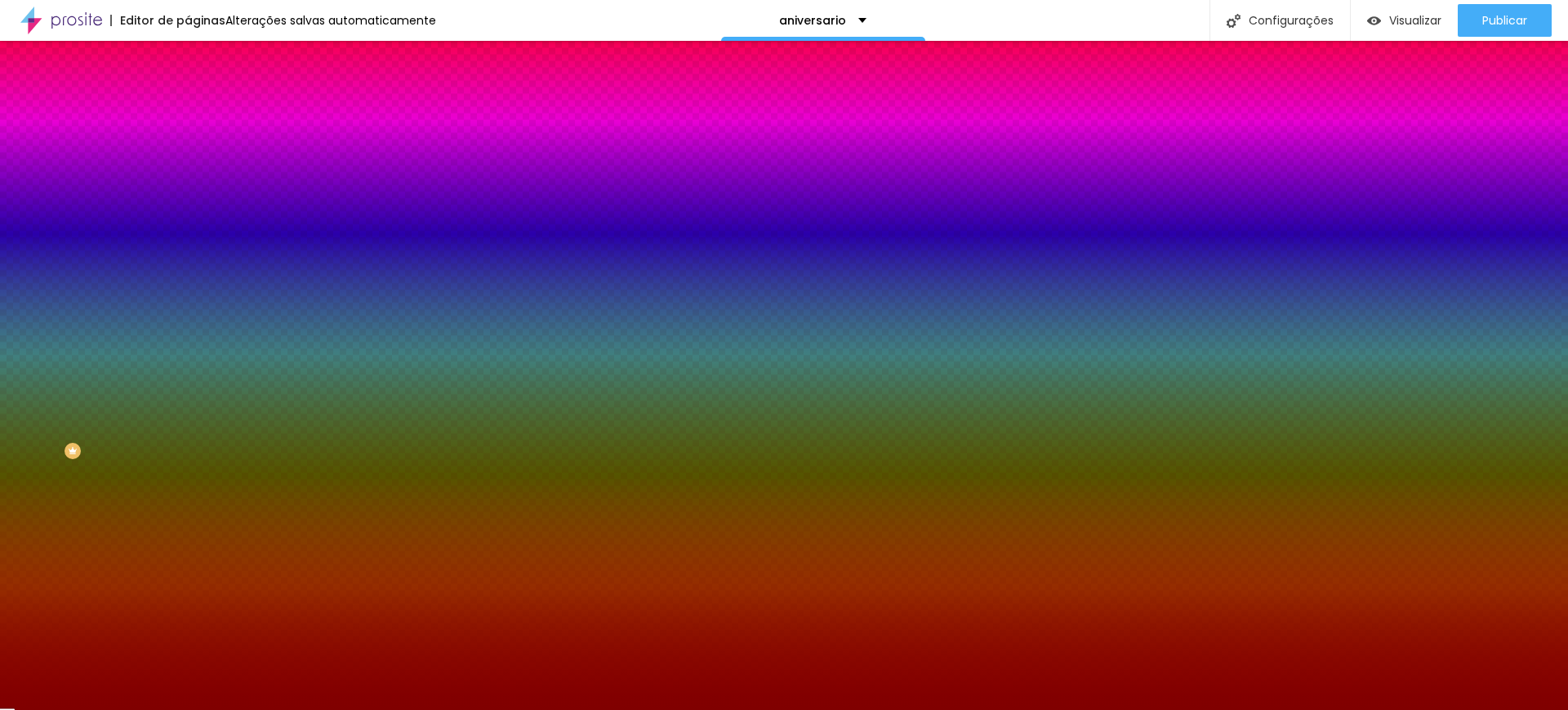
click at [187, 238] on input "#800000" at bounding box center [285, 231] width 196 height 17
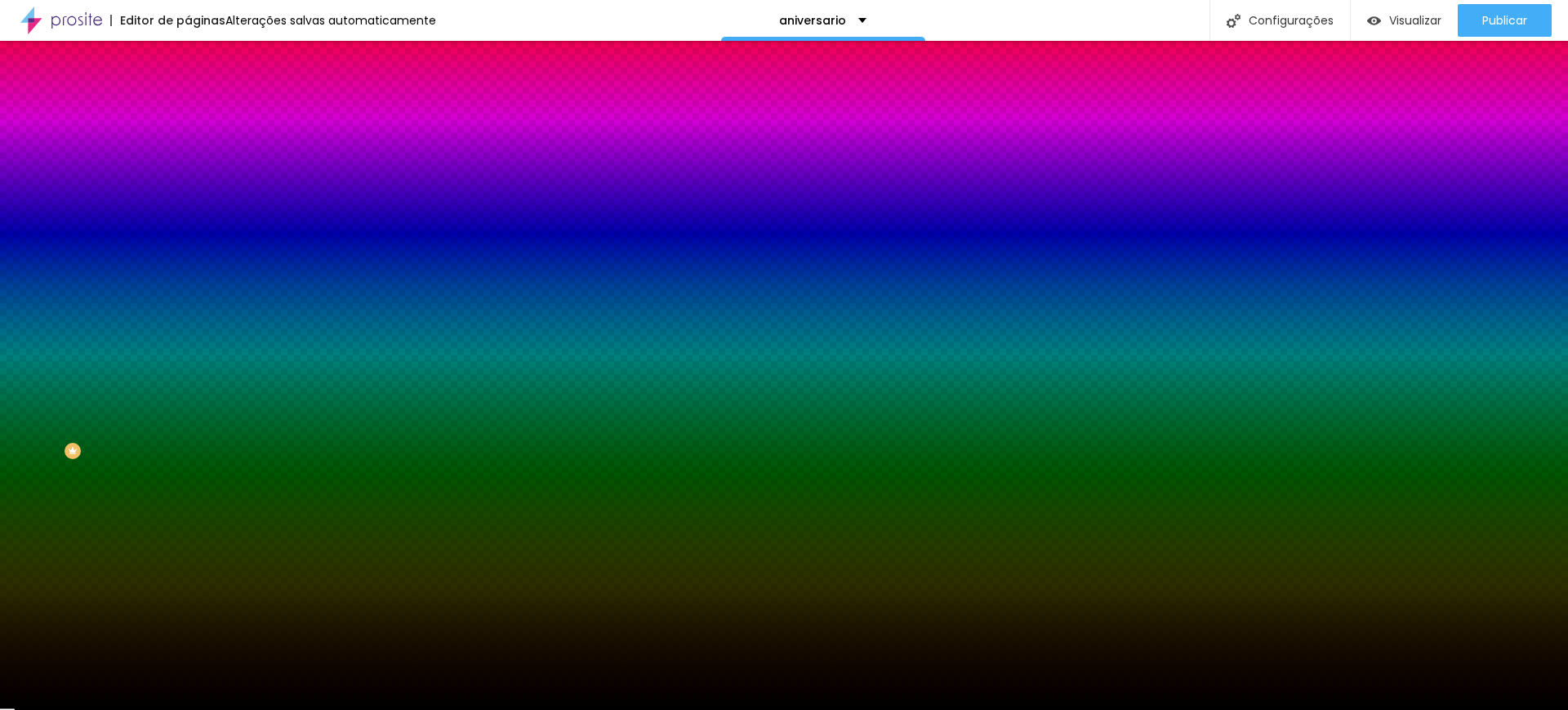
type input "#00000"
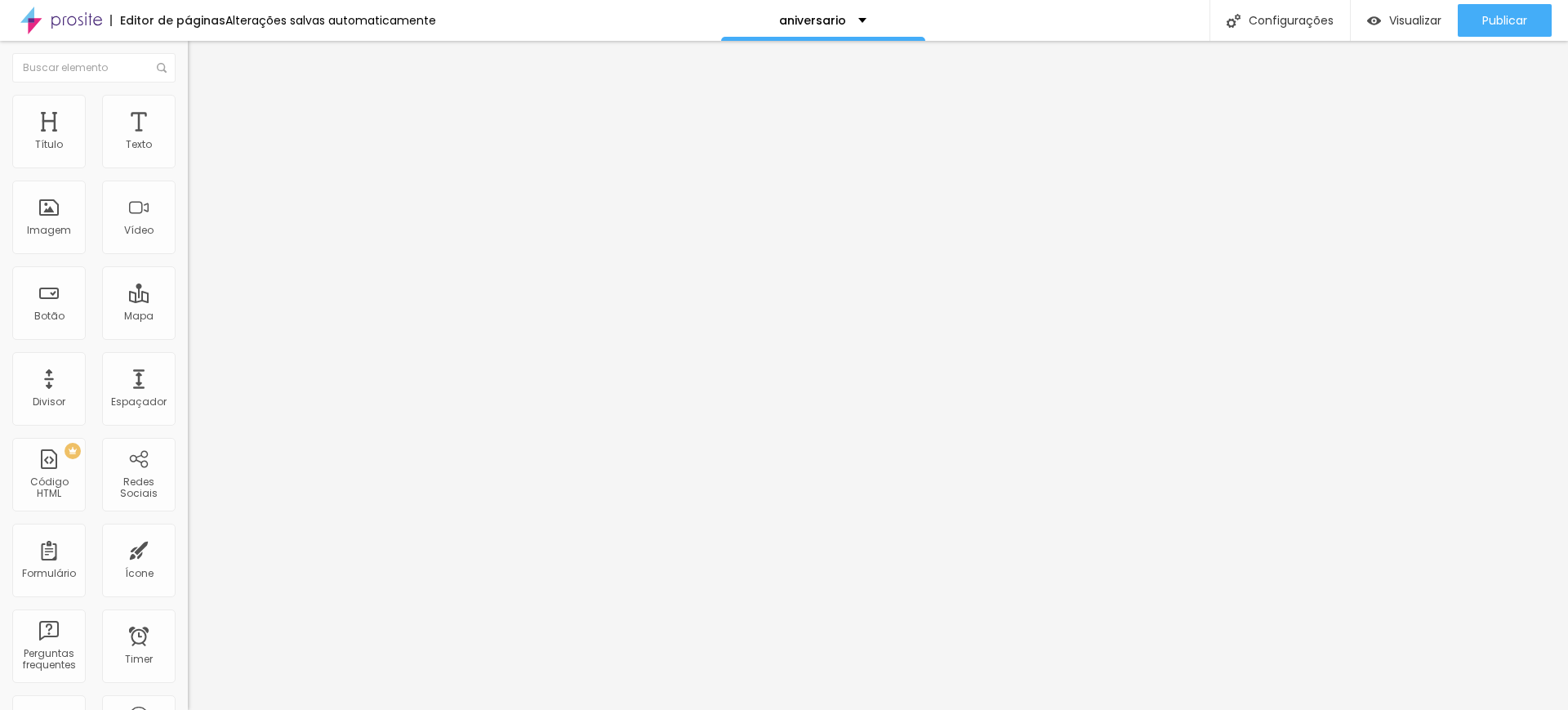
click at [202, 109] on span "Avançado" at bounding box center [229, 105] width 54 height 14
click at [187, 95] on li "Estilo" at bounding box center [281, 87] width 187 height 17
click at [187, 157] on button "button" at bounding box center [199, 148] width 23 height 18
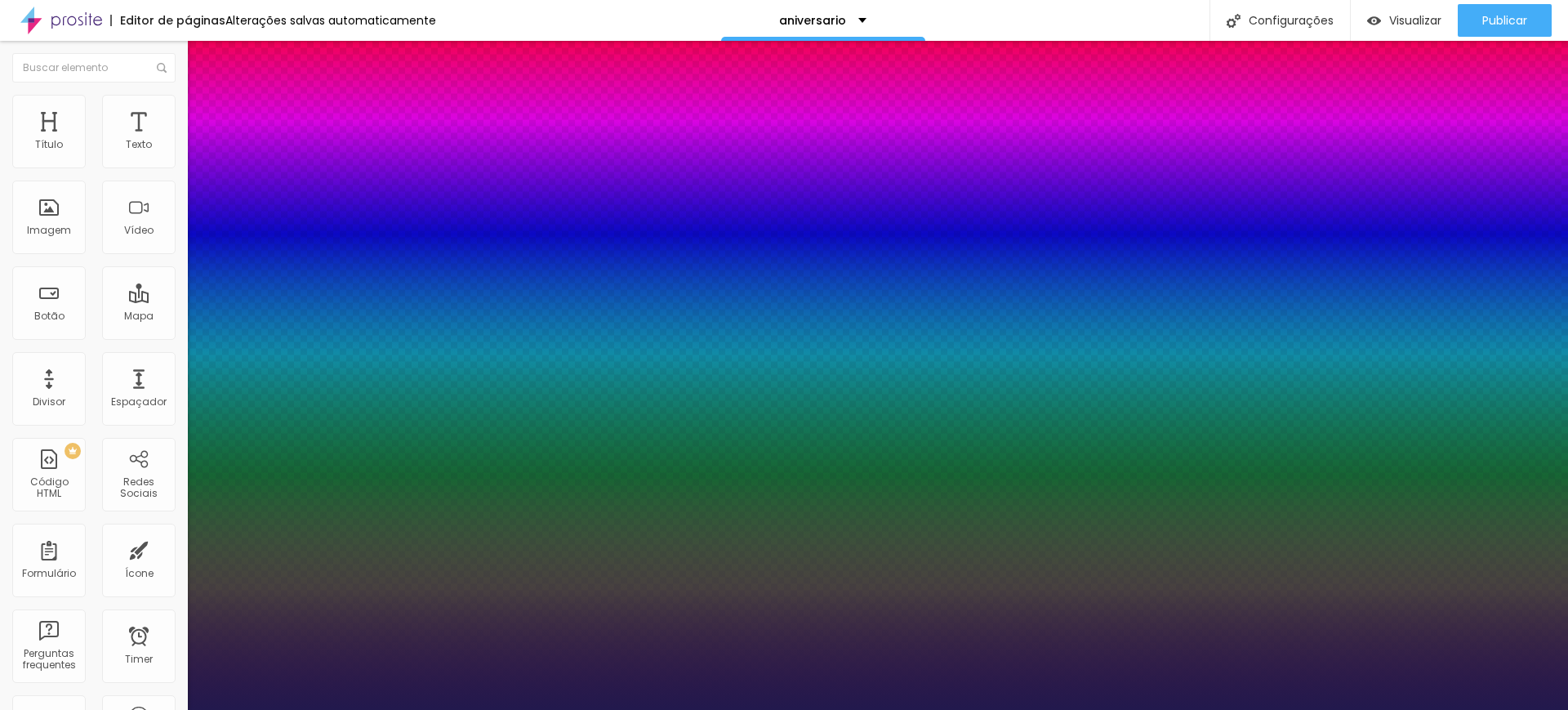
type input "0"
type input "25"
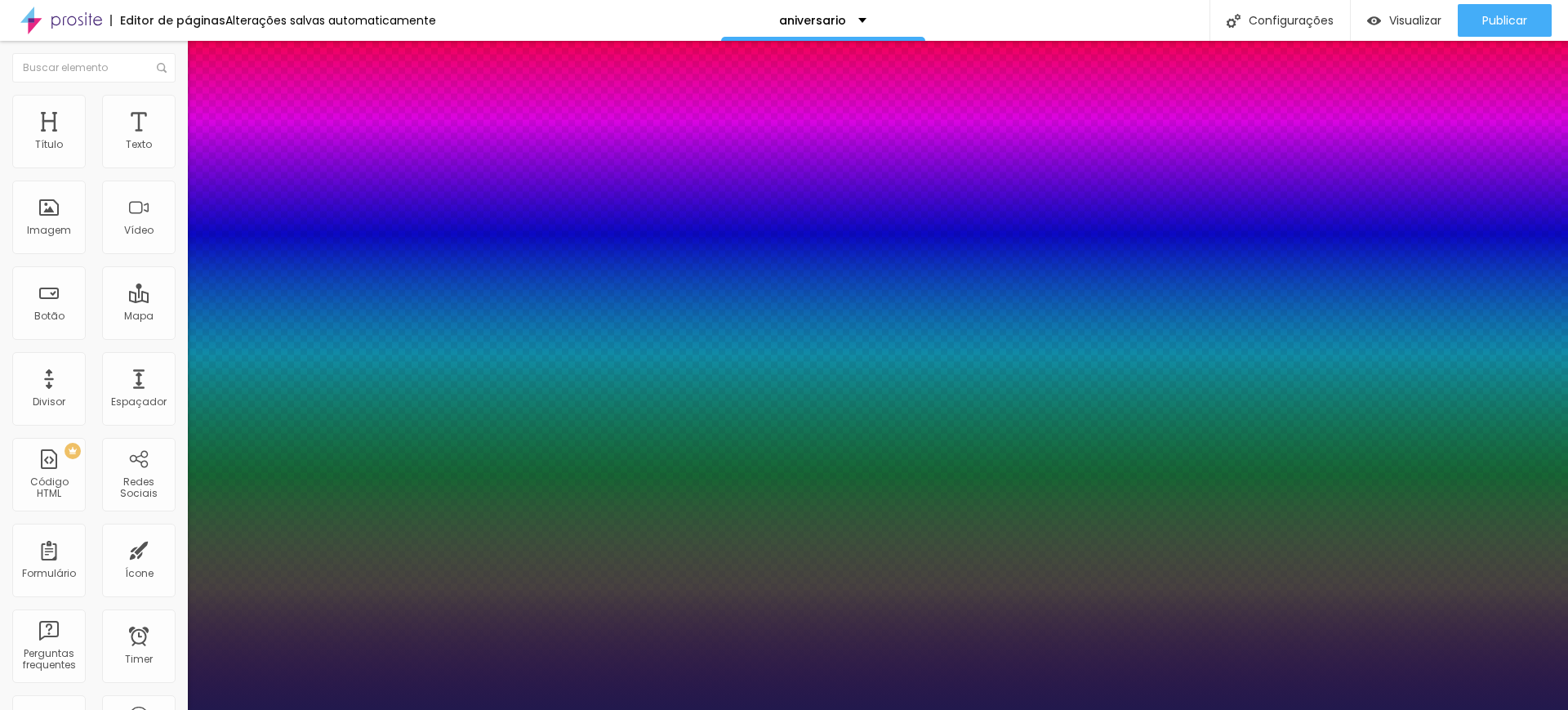
type input "32"
type input "34"
type input "32"
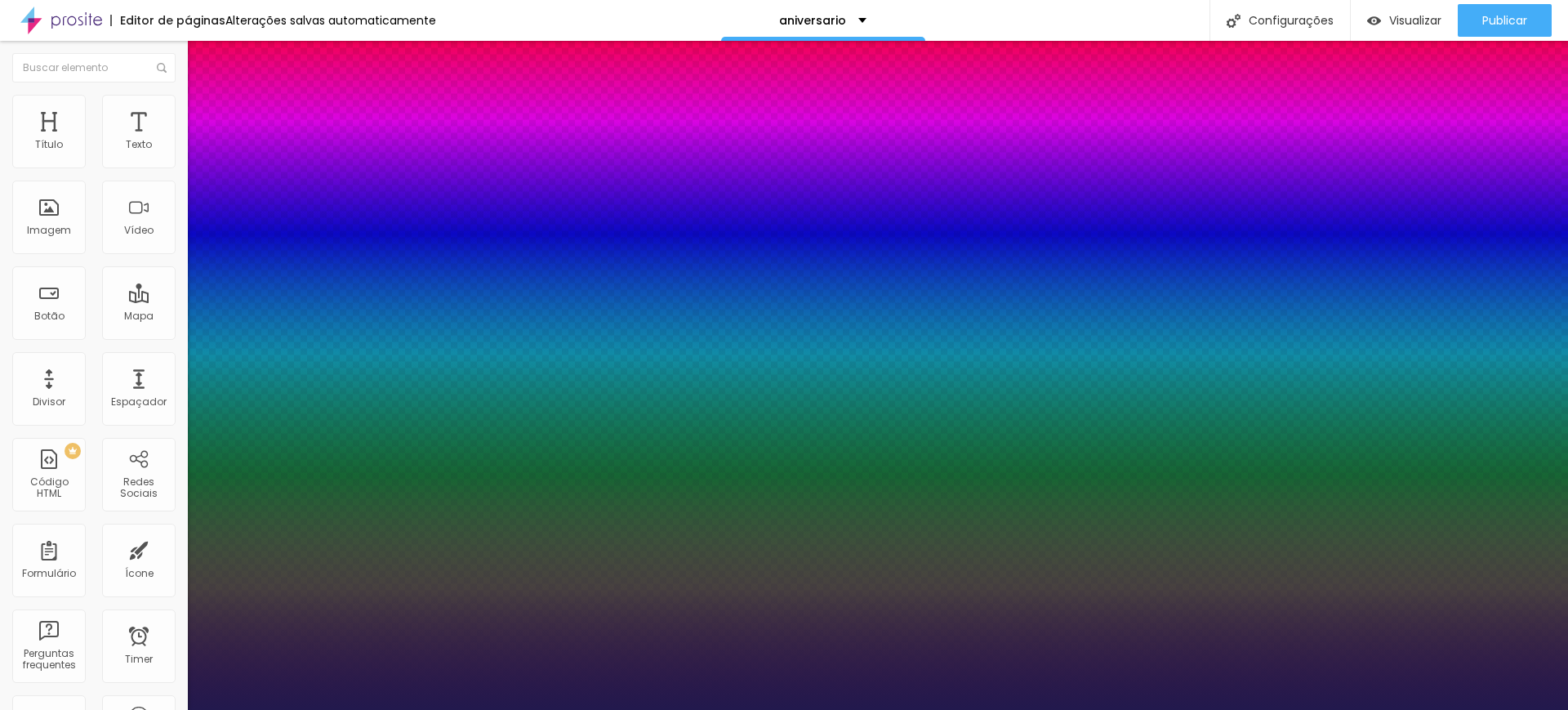
type input "32"
type input "30"
type input "27"
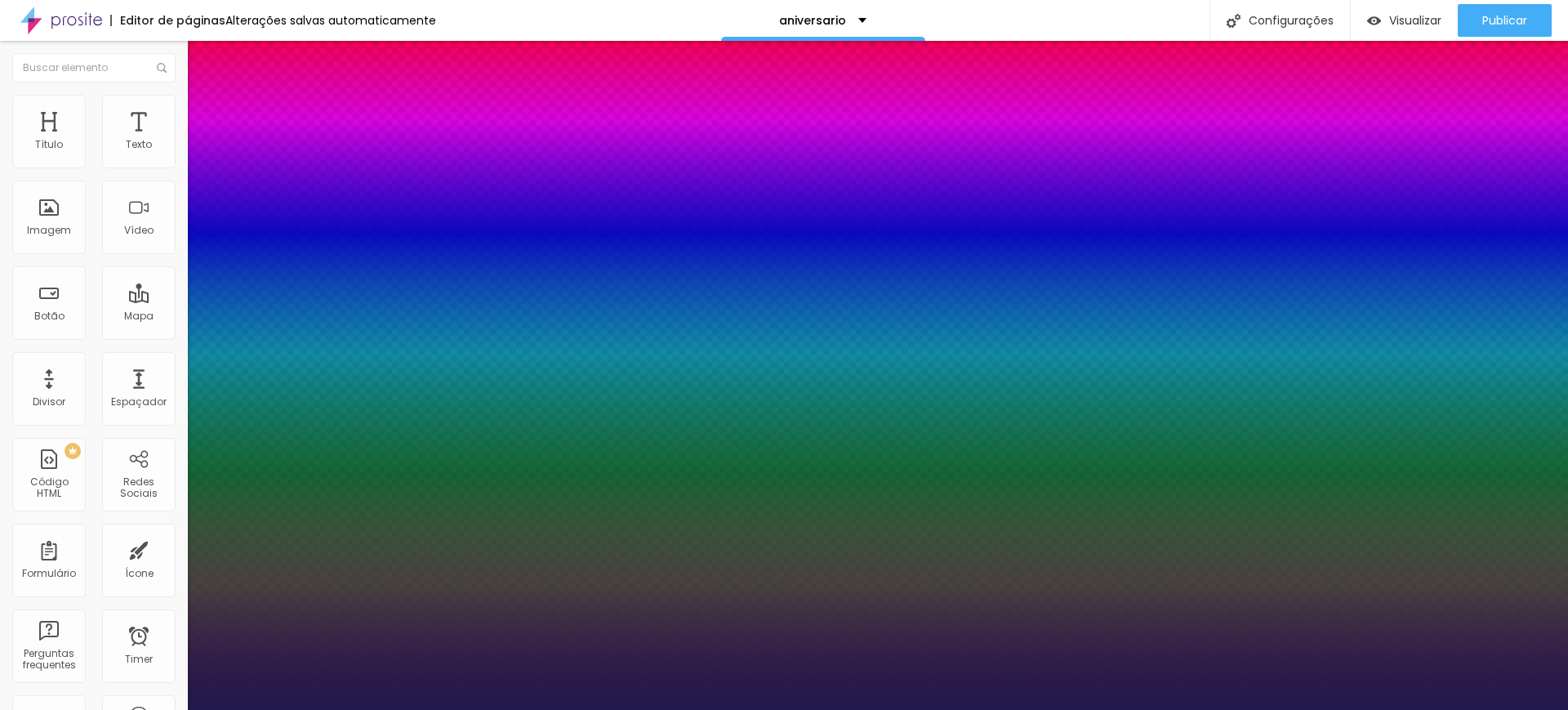
type input "24"
type input "23"
type input "22"
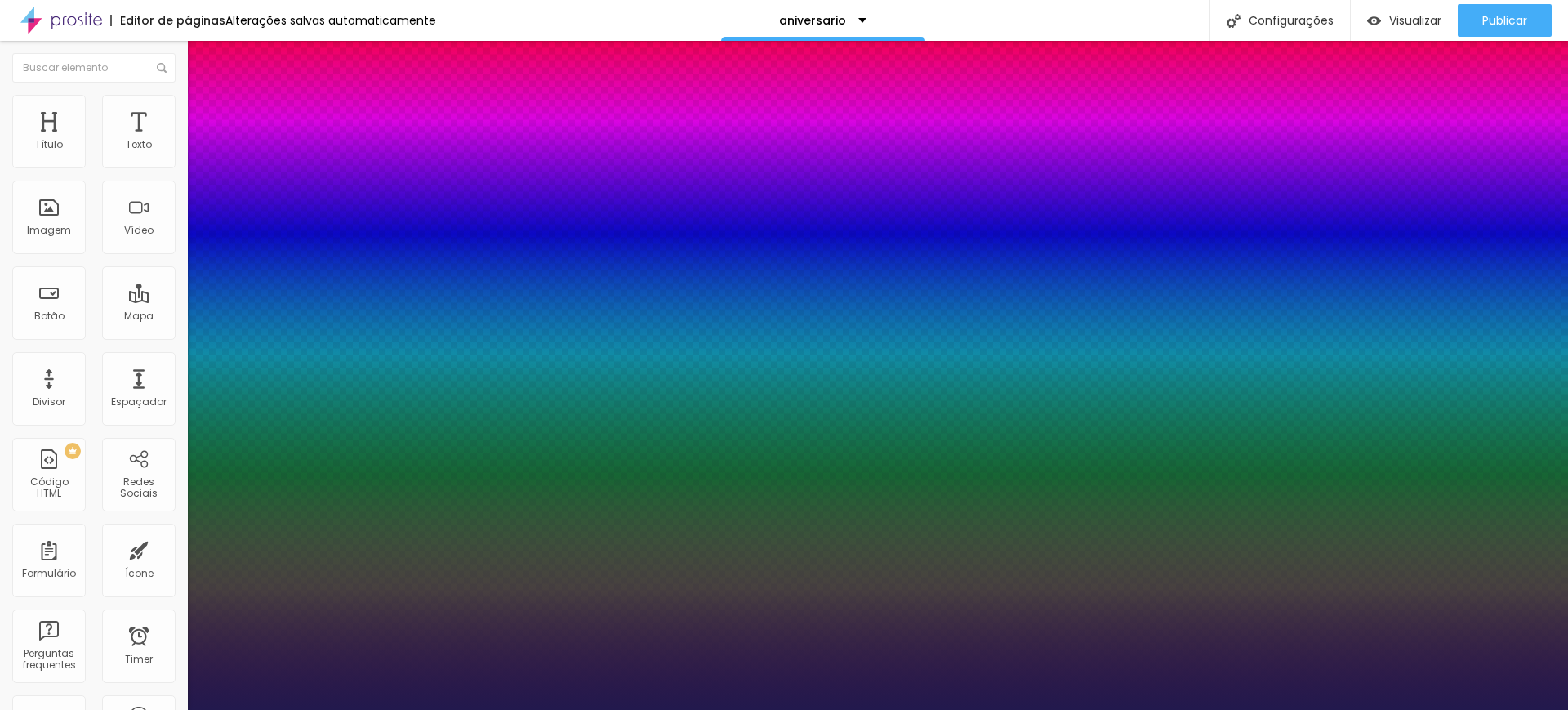
type input "22"
type input "21"
type input "20"
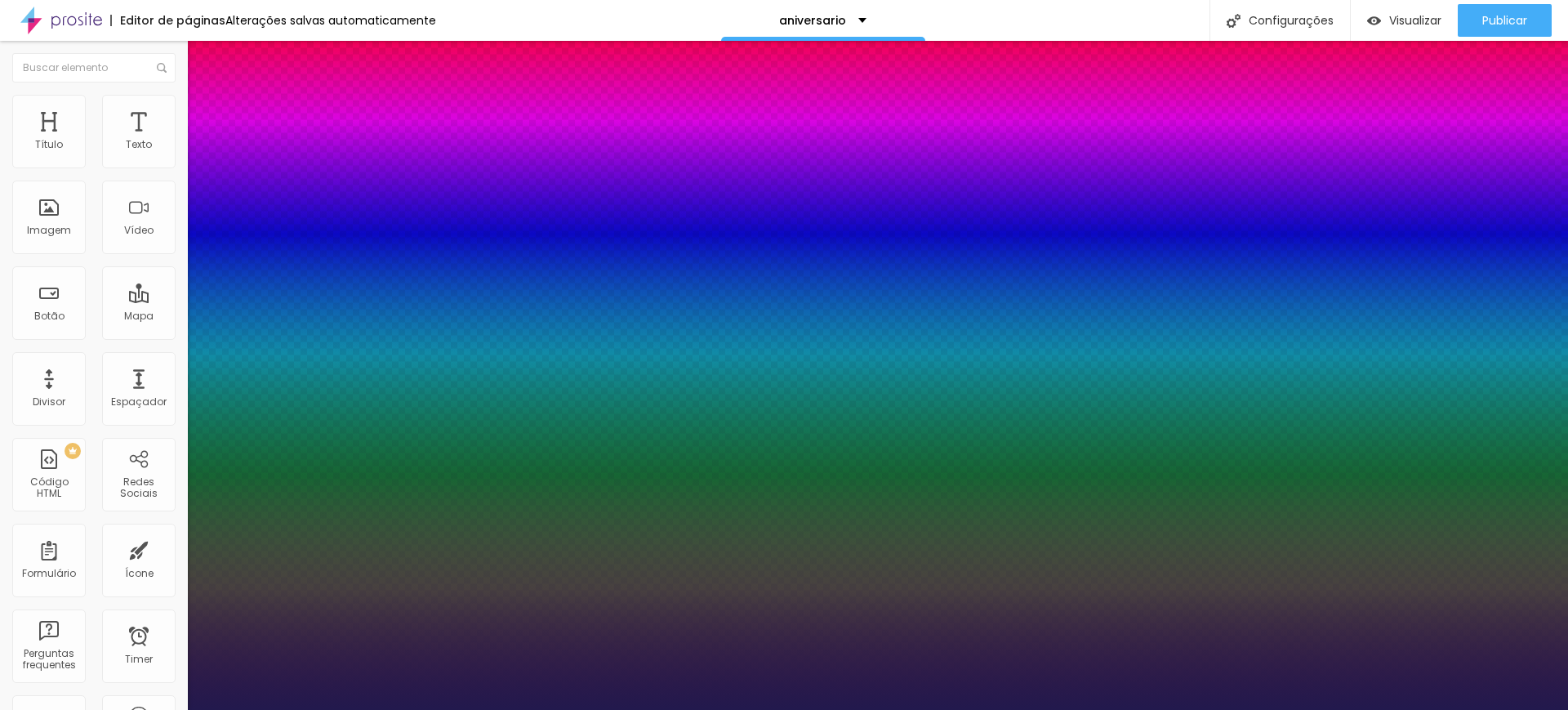
type input "19"
type input "18"
type input "17"
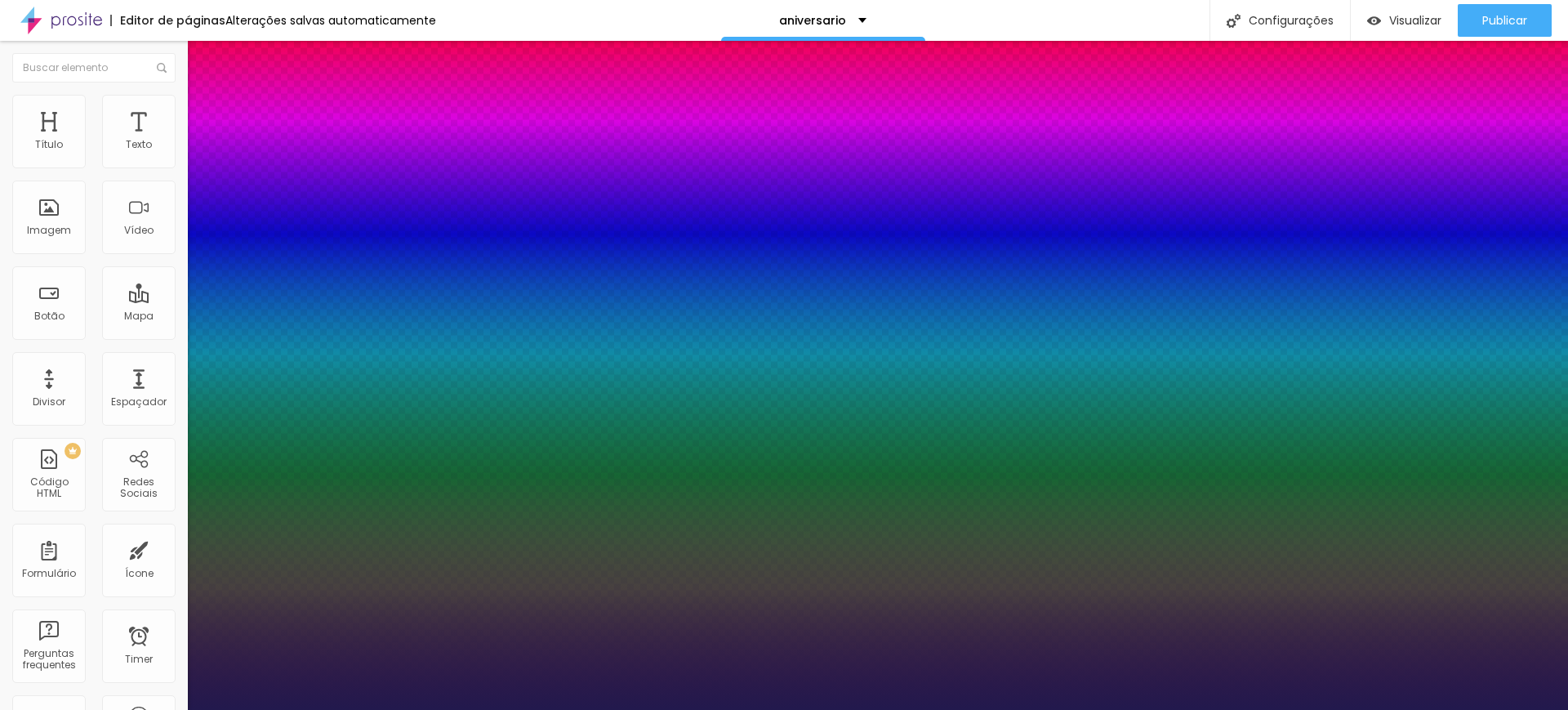
type input "17"
type input "16"
type input "15"
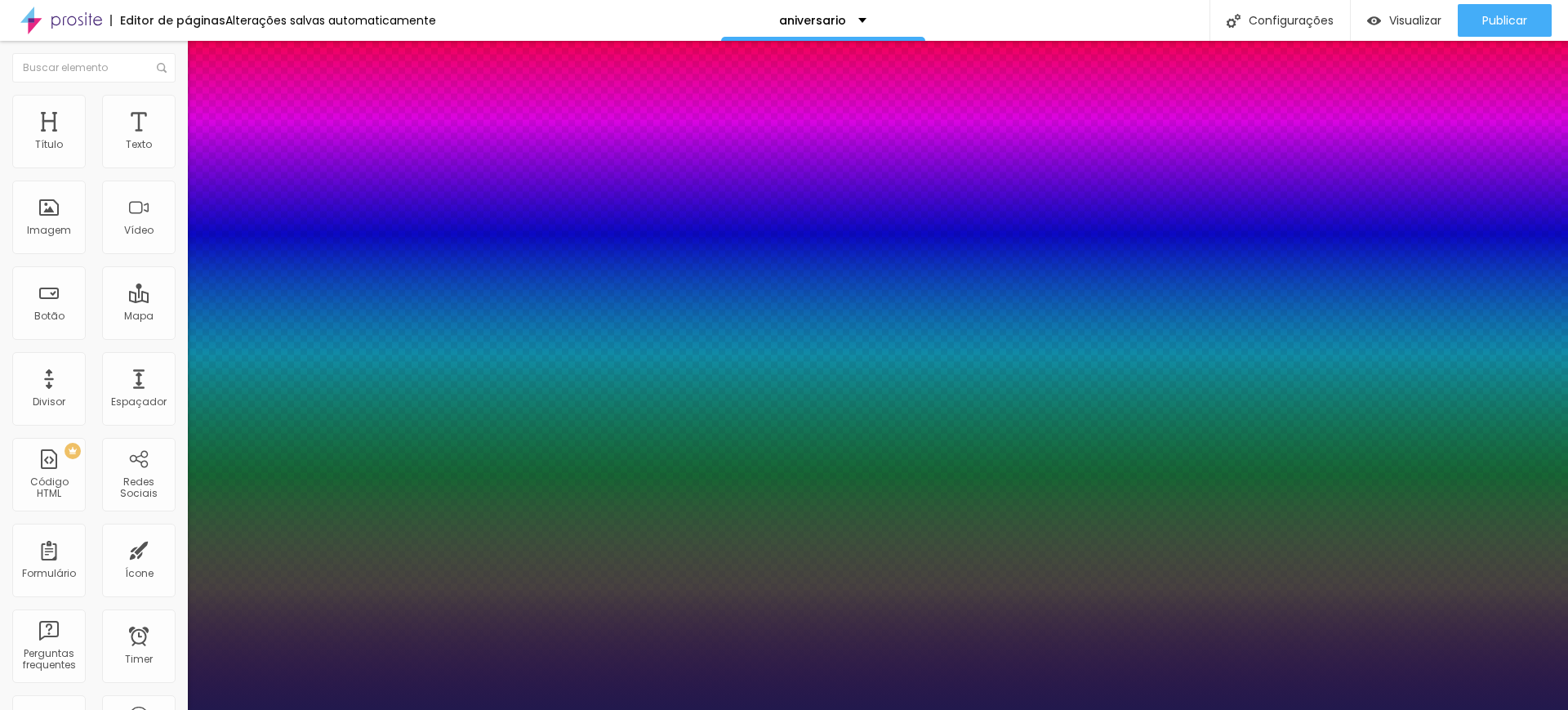
type input "14"
type input "13"
type input "11"
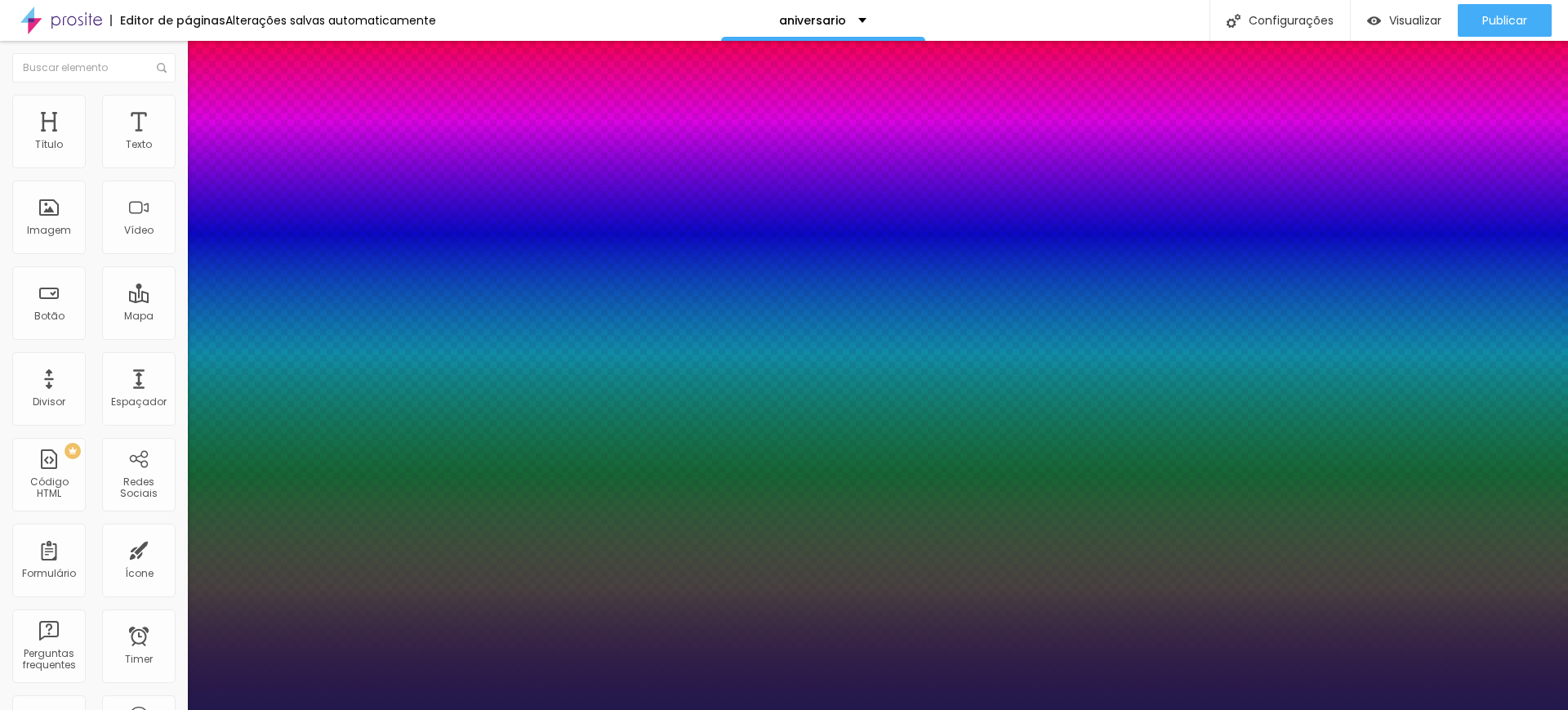
type input "11"
type input "4"
type input "2"
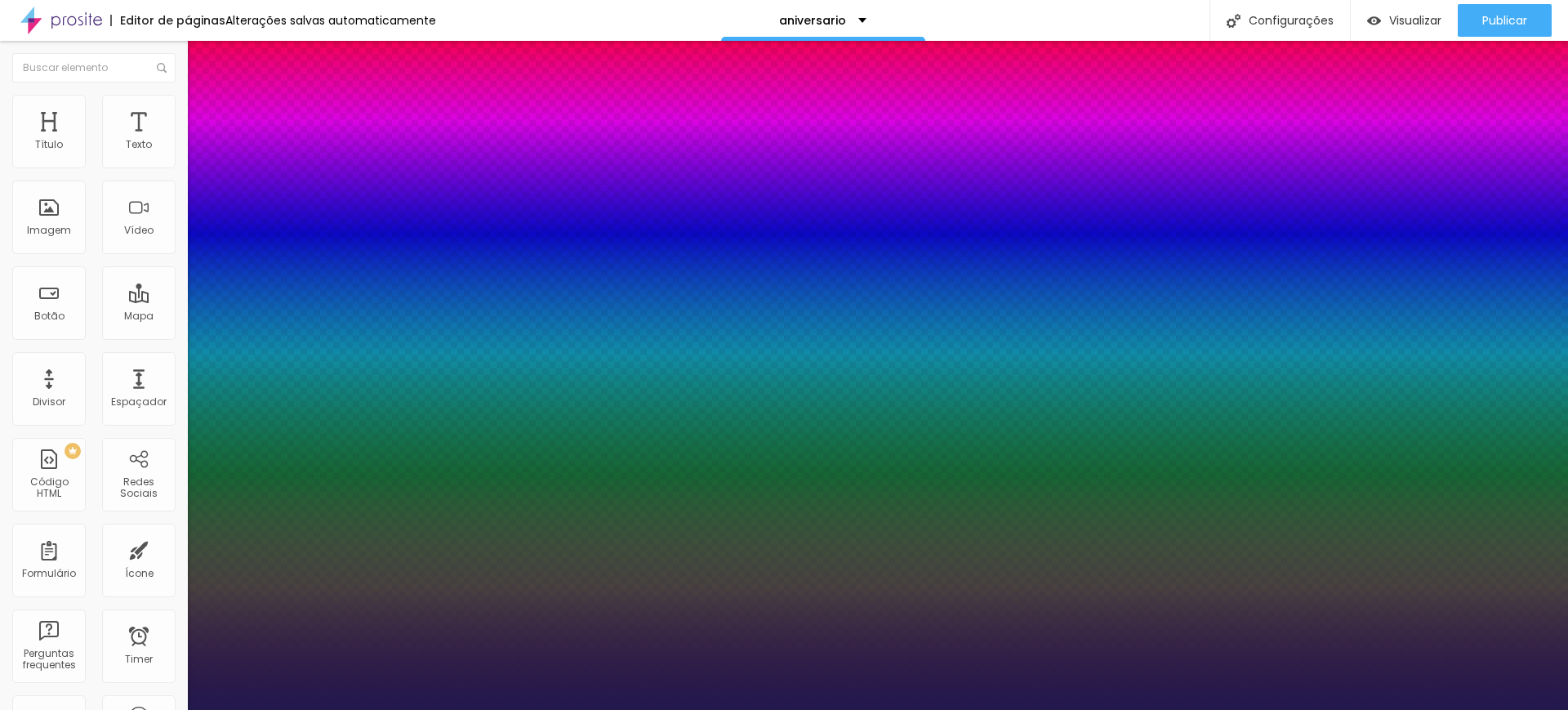
type input "0"
drag, startPoint x: 209, startPoint y: 352, endPoint x: 199, endPoint y: 356, distance: 10.8
type input "0"
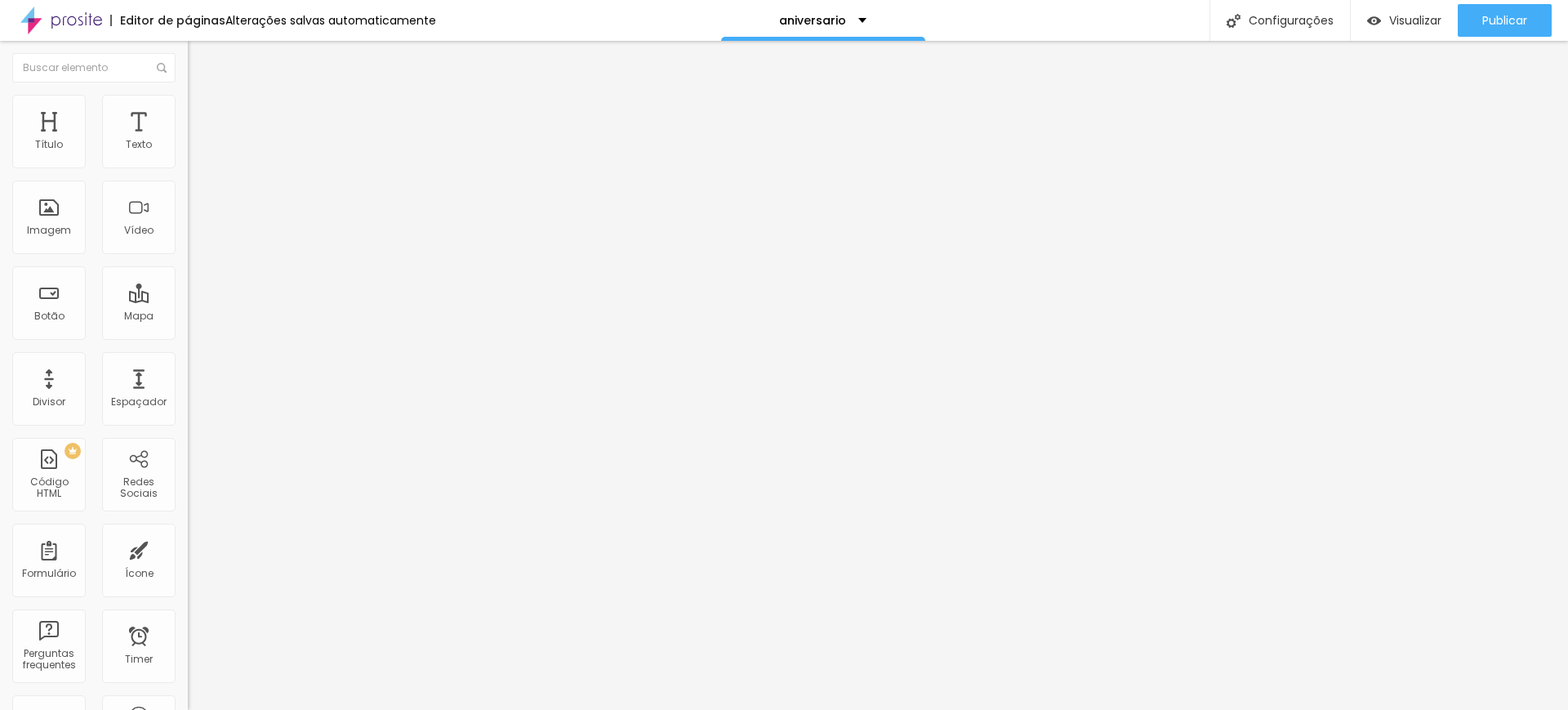
click at [187, 105] on li "Estilo" at bounding box center [281, 103] width 187 height 17
click at [187, 106] on li "Estilo" at bounding box center [281, 103] width 187 height 17
